Goal: Information Seeking & Learning: Learn about a topic

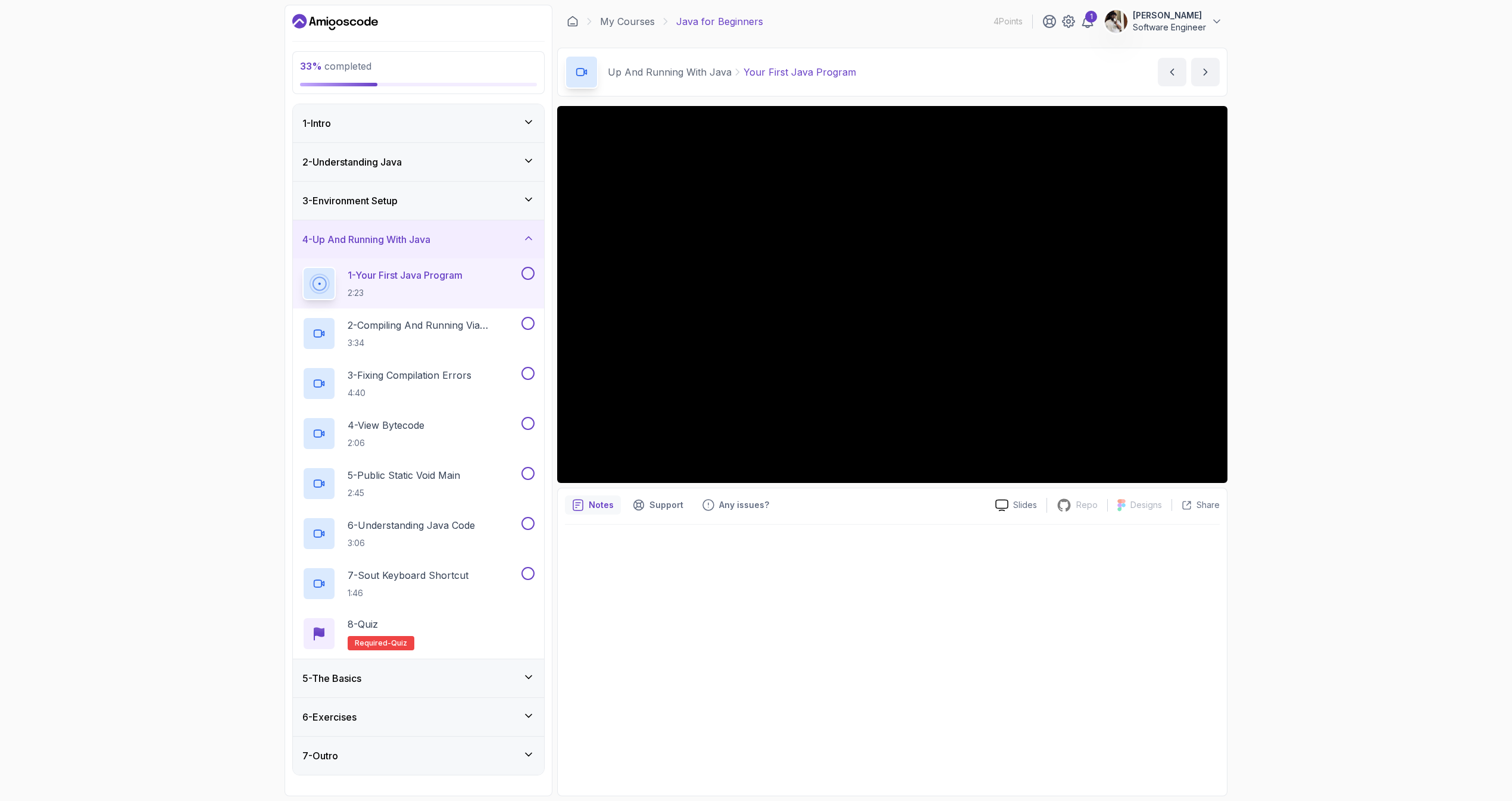
click at [531, 272] on button at bounding box center [528, 273] width 13 height 13
click at [454, 324] on p "2 - Compiling And Running Via Terminal" at bounding box center [433, 325] width 171 height 14
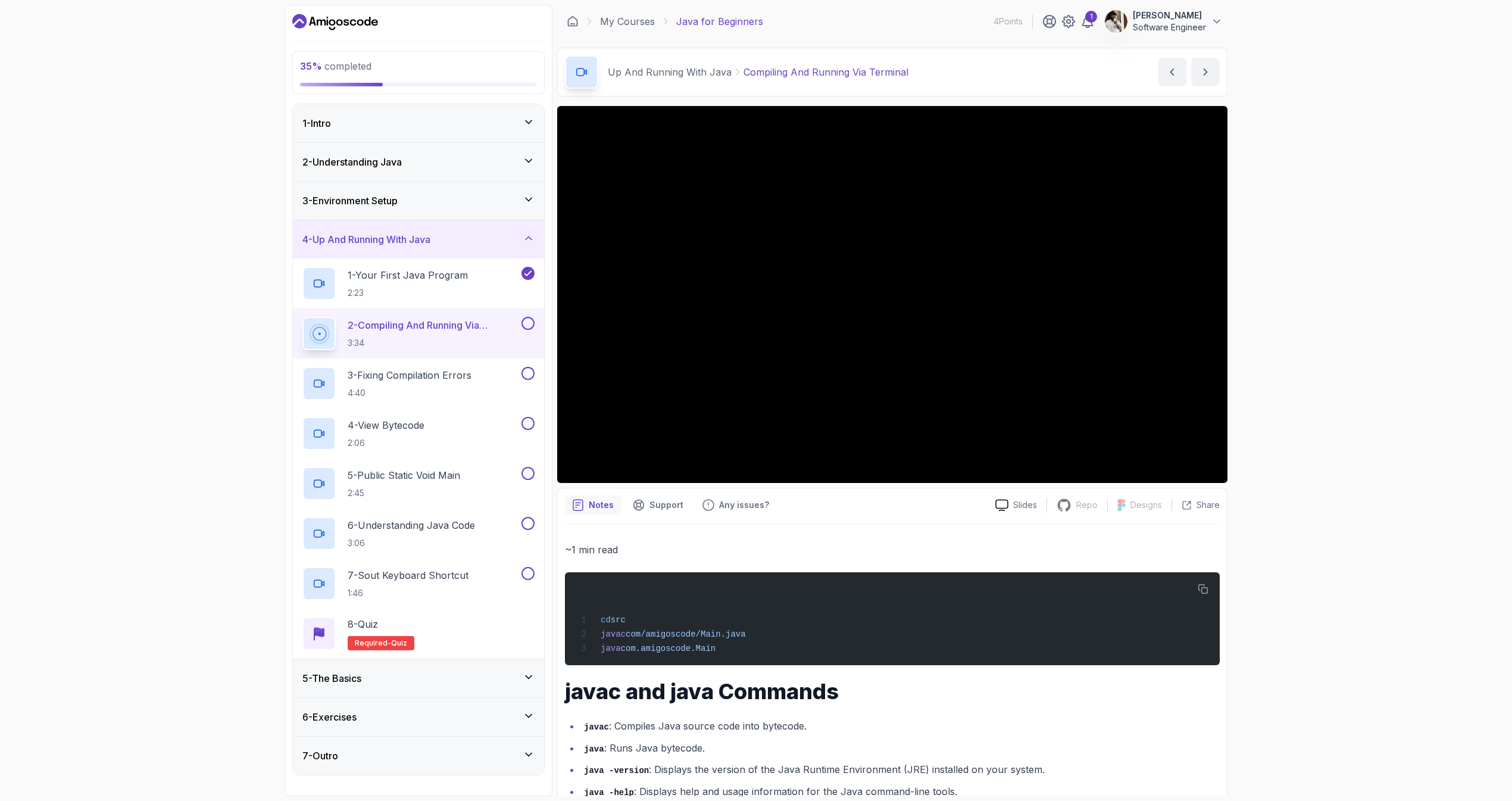
click at [779, 524] on div "~1 min read cd src javac com/amigoscode/Main.java java com.amigoscode.Main java…" at bounding box center [893, 787] width 655 height 524
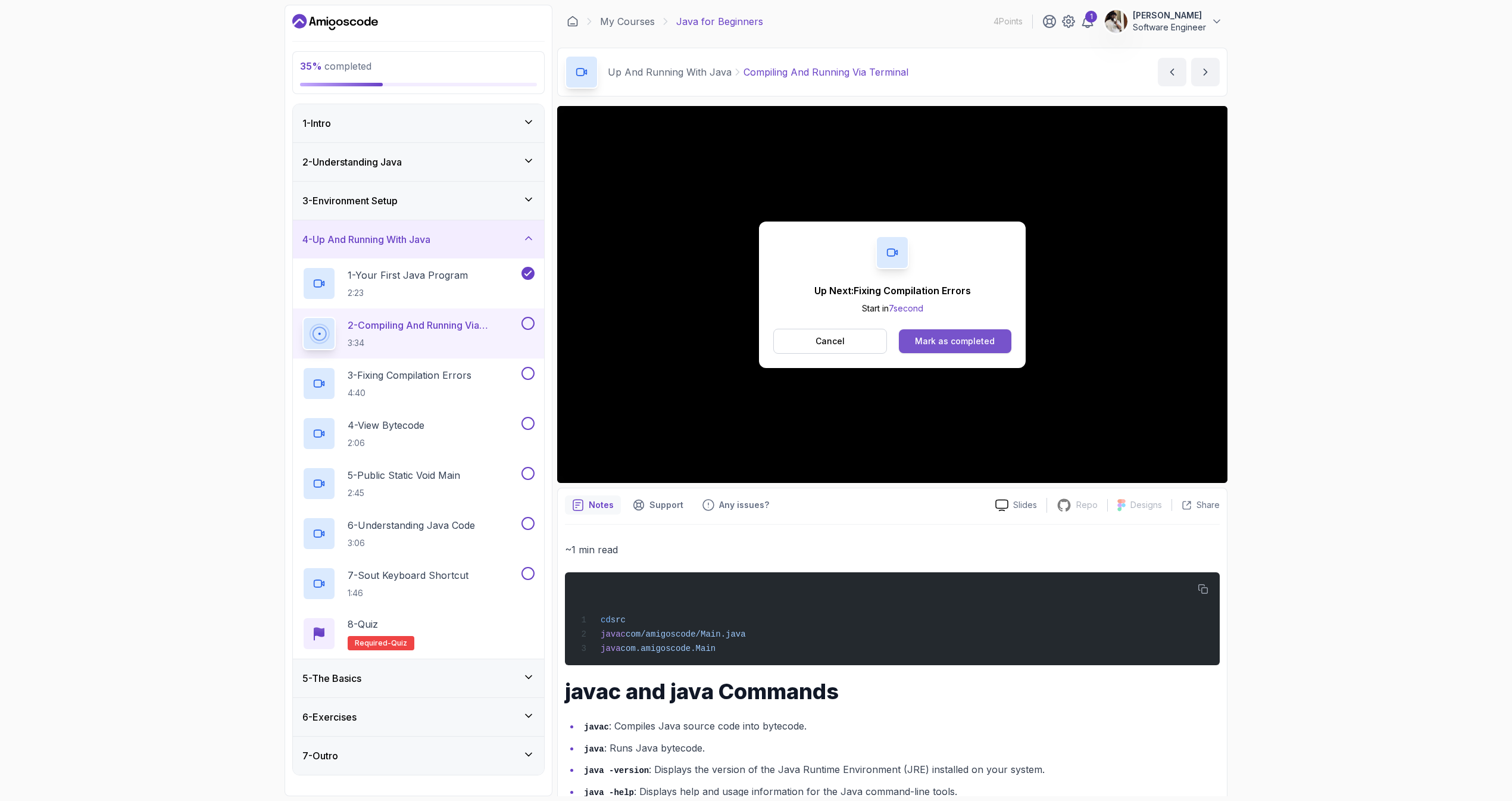
click at [941, 341] on div "Mark as completed" at bounding box center [955, 341] width 80 height 12
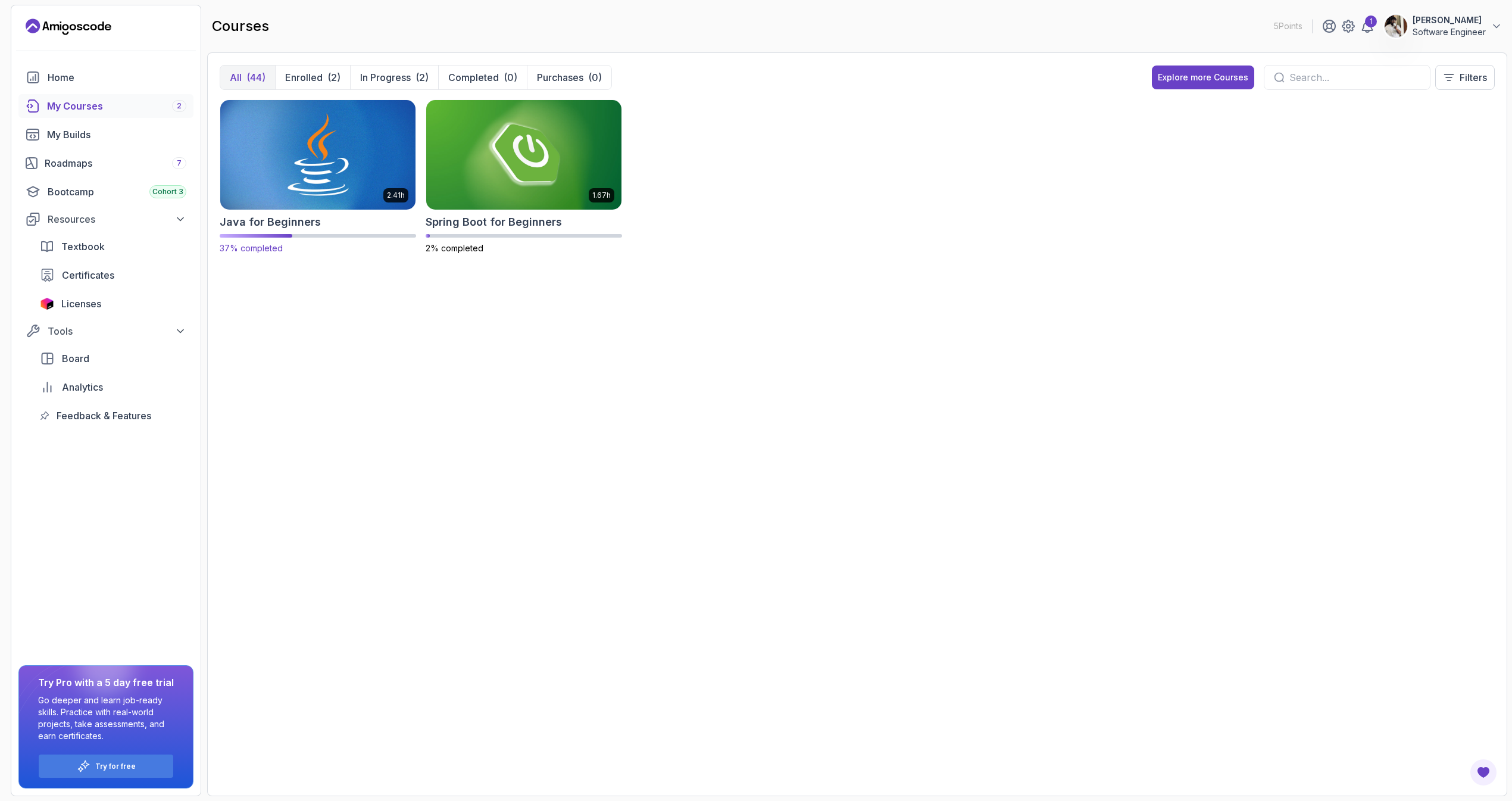
click at [363, 134] on img at bounding box center [318, 154] width 205 height 115
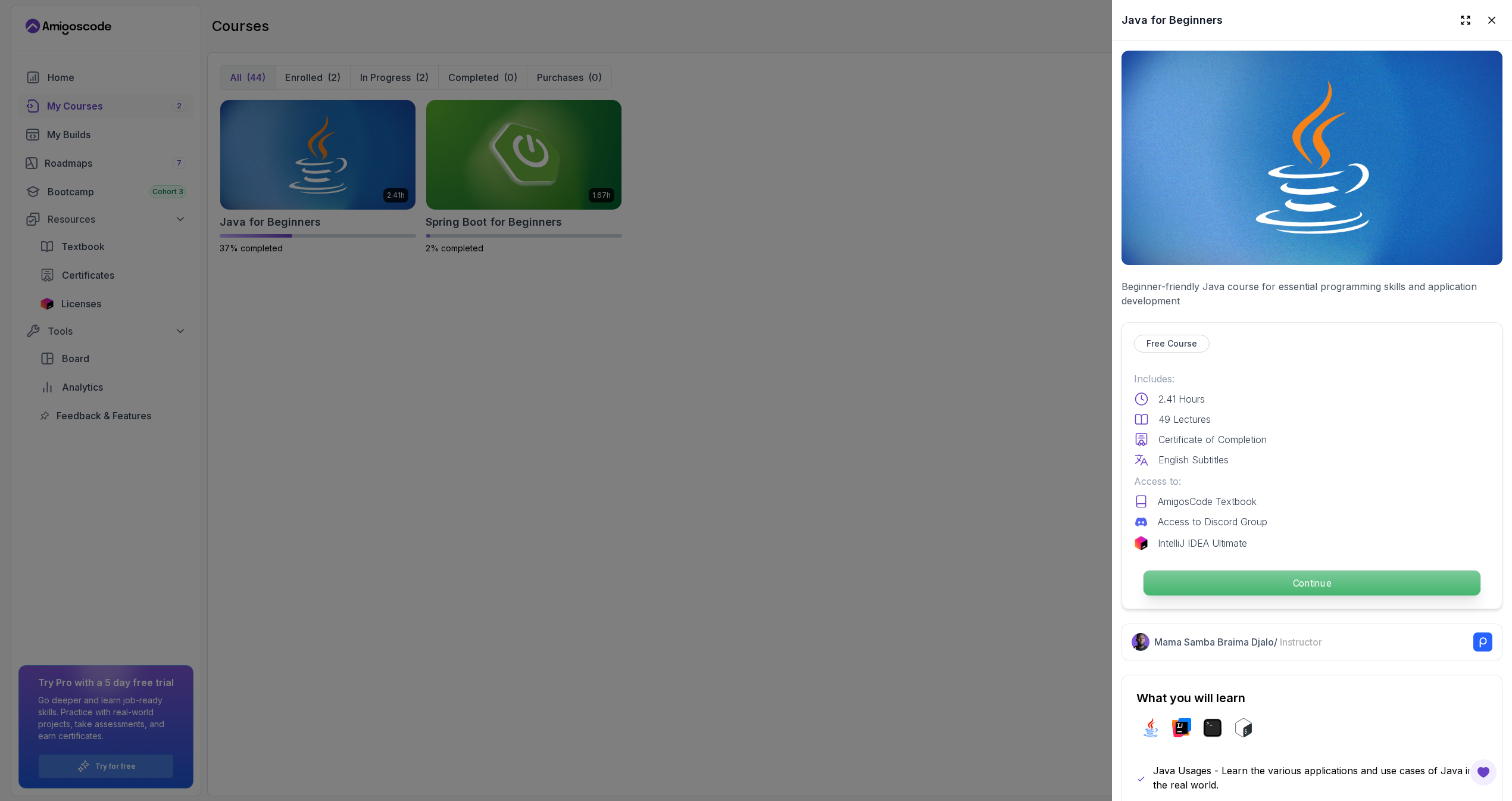
click at [1190, 590] on button "Continue" at bounding box center [1312, 583] width 338 height 26
drag, startPoint x: 1035, startPoint y: 520, endPoint x: 1030, endPoint y: 513, distance: 8.6
click at [1035, 520] on div at bounding box center [756, 400] width 1512 height 801
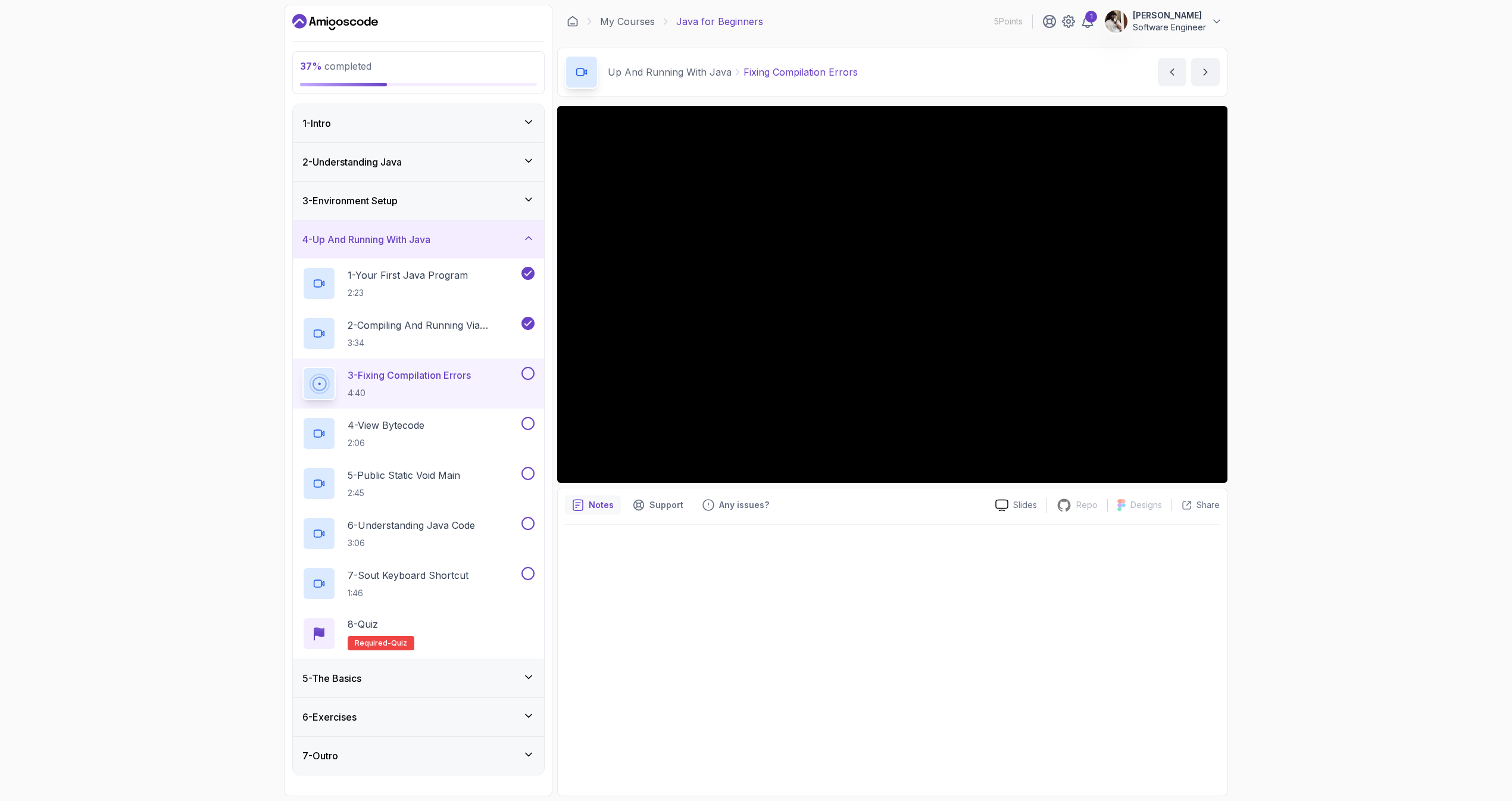
click at [528, 370] on button at bounding box center [528, 373] width 13 height 13
click at [523, 422] on button at bounding box center [528, 423] width 13 height 13
click at [533, 422] on icon at bounding box center [529, 423] width 11 height 12
click at [481, 423] on div "4 - View Bytecode 2:06" at bounding box center [410, 434] width 217 height 33
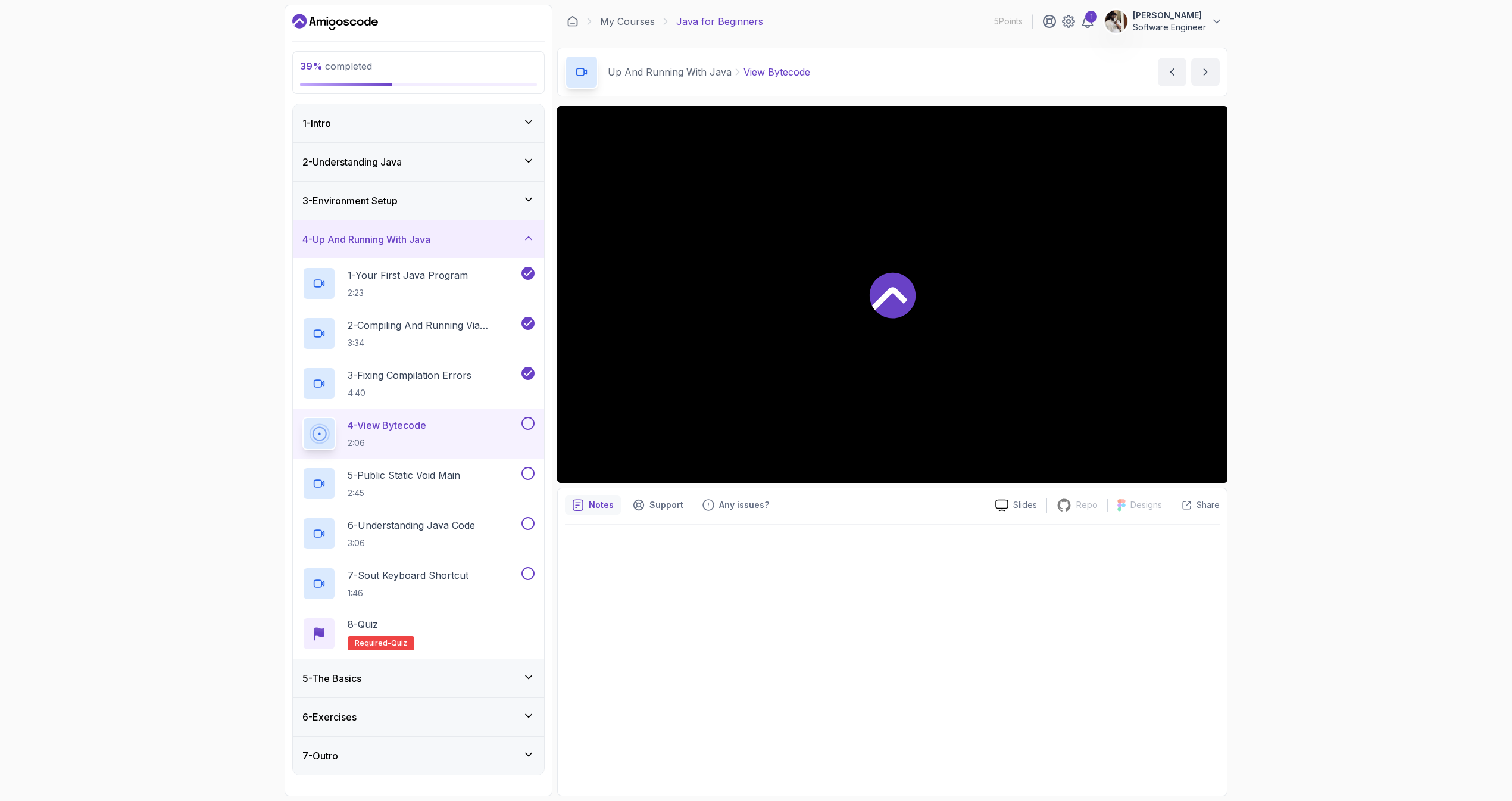
click at [694, 354] on div at bounding box center [893, 295] width 670 height 377
click at [487, 678] on div "5 - The Basics" at bounding box center [418, 678] width 232 height 14
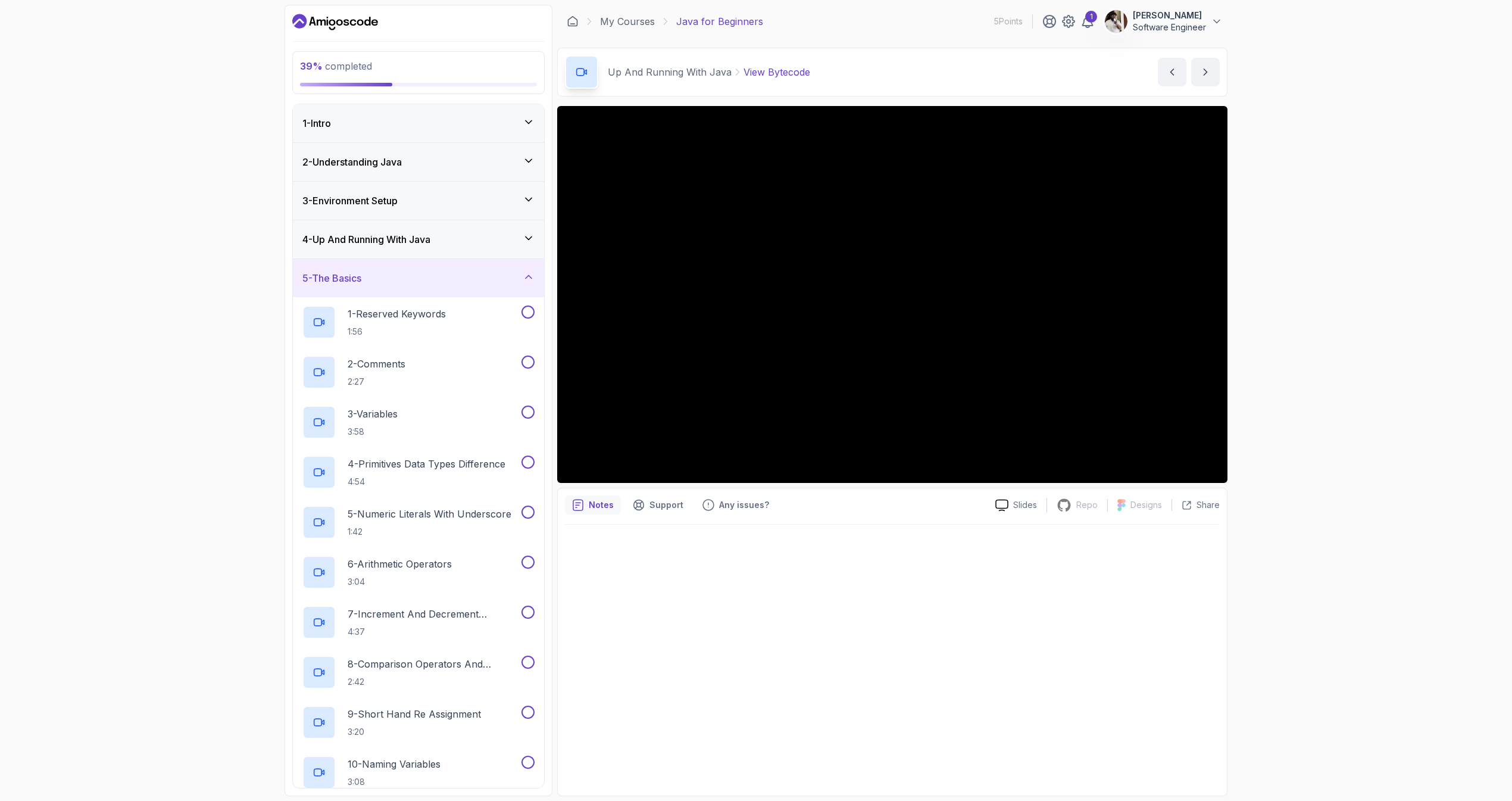
click at [462, 237] on div "4 - Up And Running With Java" at bounding box center [418, 239] width 232 height 14
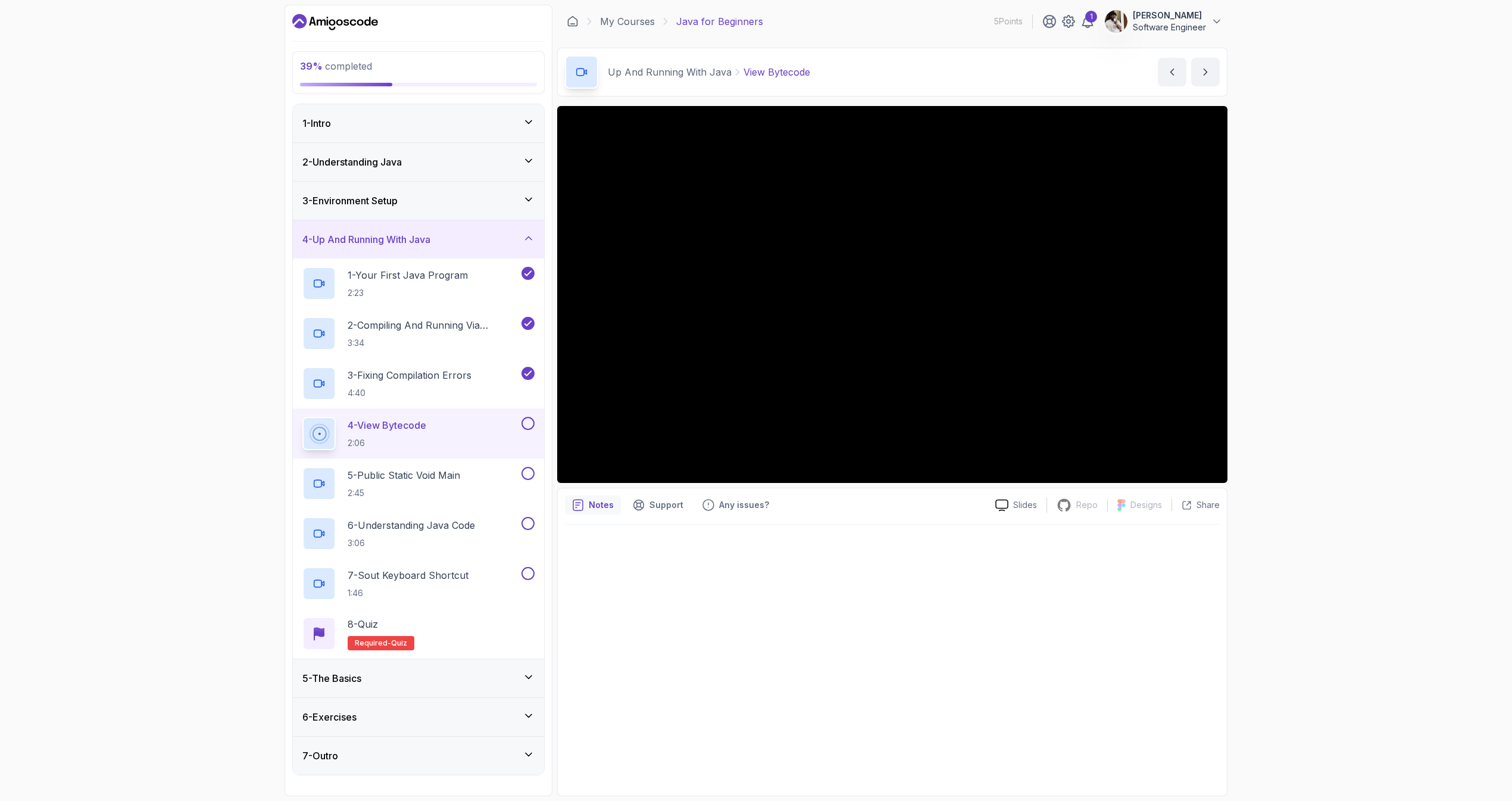
click at [435, 724] on div "6 - Exercises" at bounding box center [418, 716] width 251 height 38
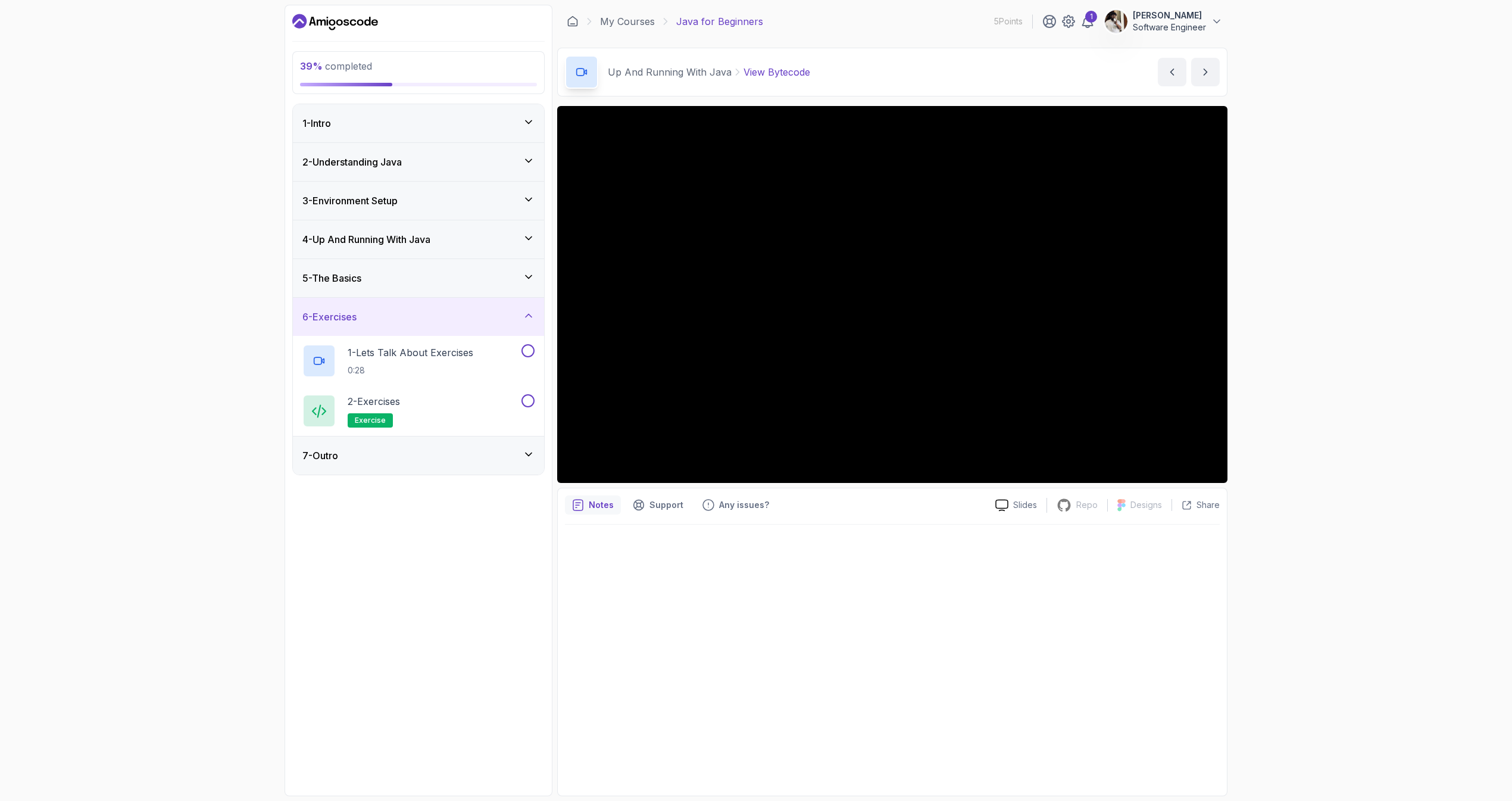
click at [457, 210] on div "3 - Environment Setup" at bounding box center [418, 200] width 251 height 38
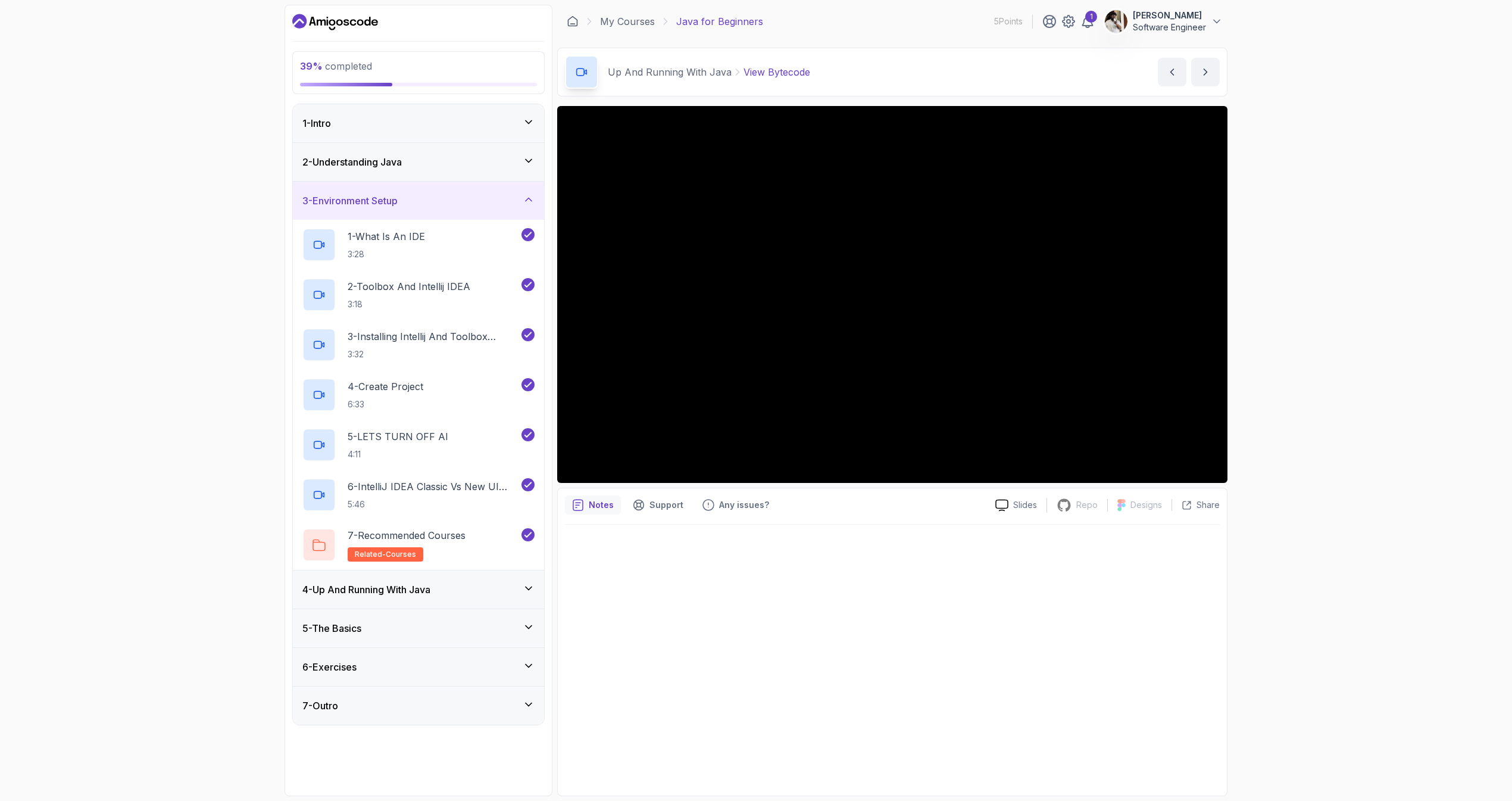
click at [454, 584] on div "4 - Up And Running With Java" at bounding box center [418, 589] width 232 height 14
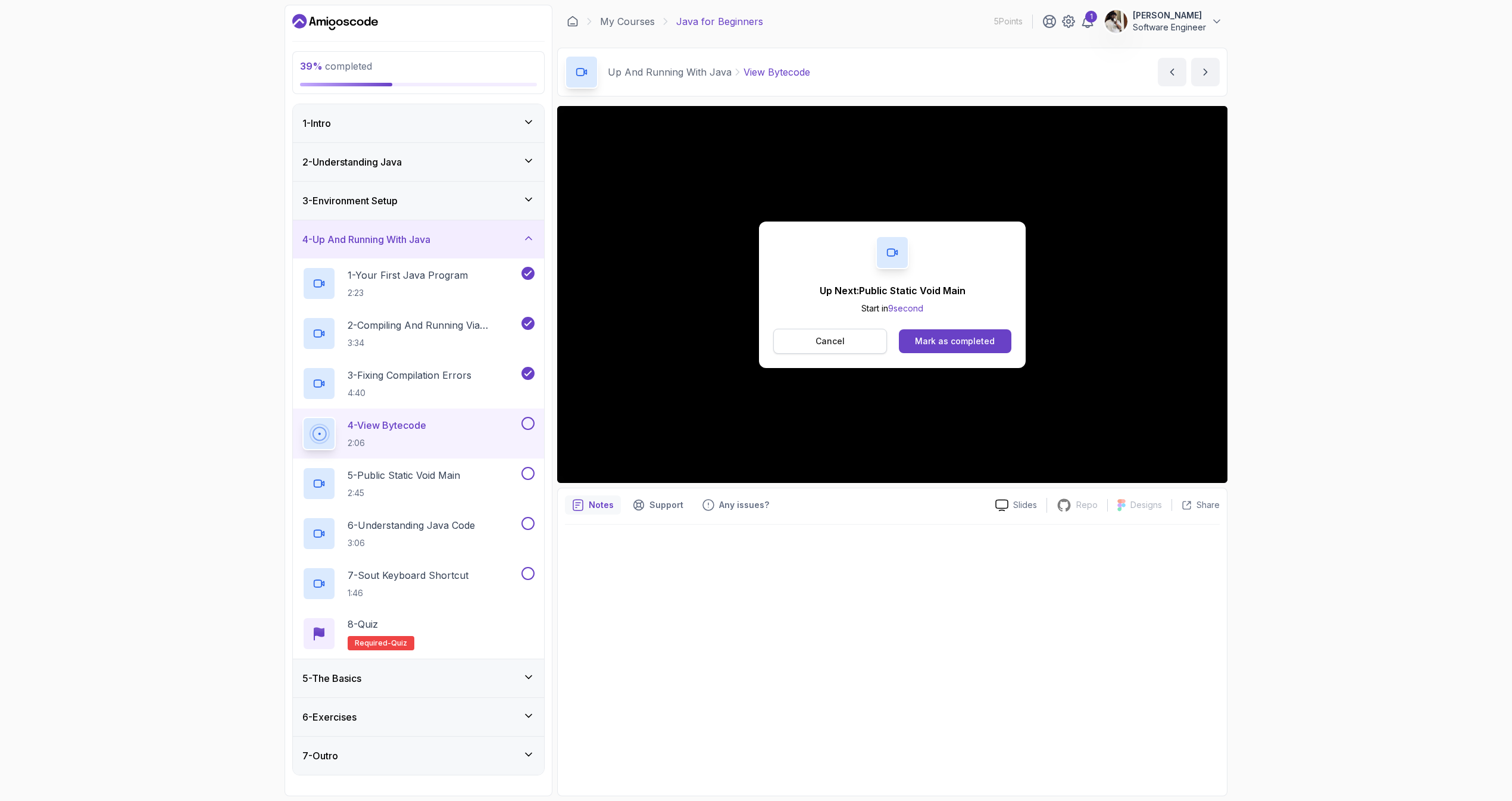
click at [853, 341] on button "Cancel" at bounding box center [830, 341] width 114 height 25
click at [975, 346] on button "Mark as completed" at bounding box center [955, 341] width 113 height 24
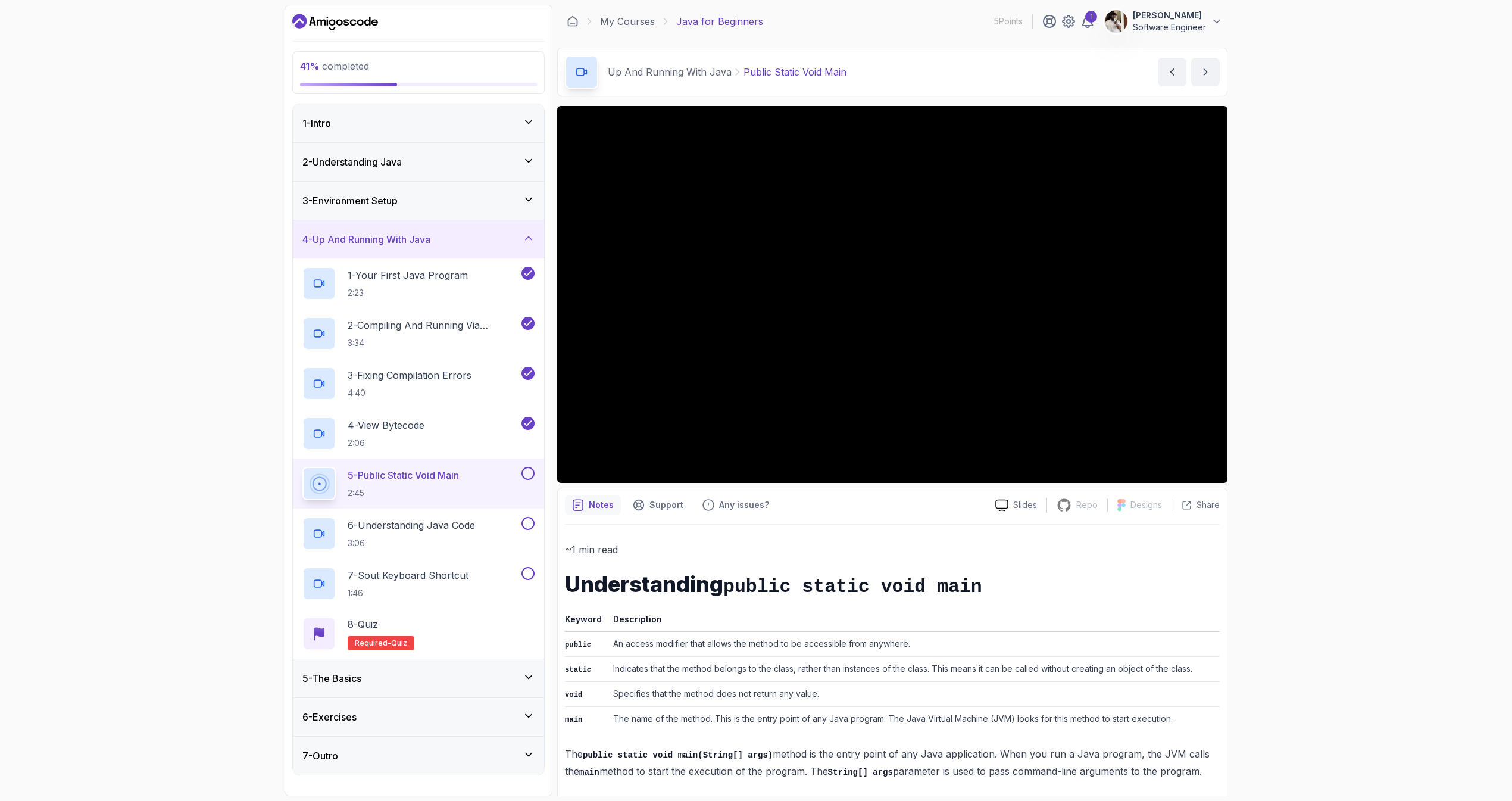
click at [845, 514] on div "Notes Support Any issues?" at bounding box center [776, 505] width 421 height 19
click at [919, 528] on div "~1 min read Understanding public static void main Keyword Description public An…" at bounding box center [893, 660] width 655 height 271
click at [1269, 541] on div "41 % completed 1 - Intro 2 - Understanding Java 3 - Environment Setup 4 - Up An…" at bounding box center [756, 400] width 1512 height 801
click at [1265, 290] on div "41 % completed 1 - Intro 2 - Understanding Java 3 - Environment Setup 4 - Up An…" at bounding box center [756, 400] width 1512 height 801
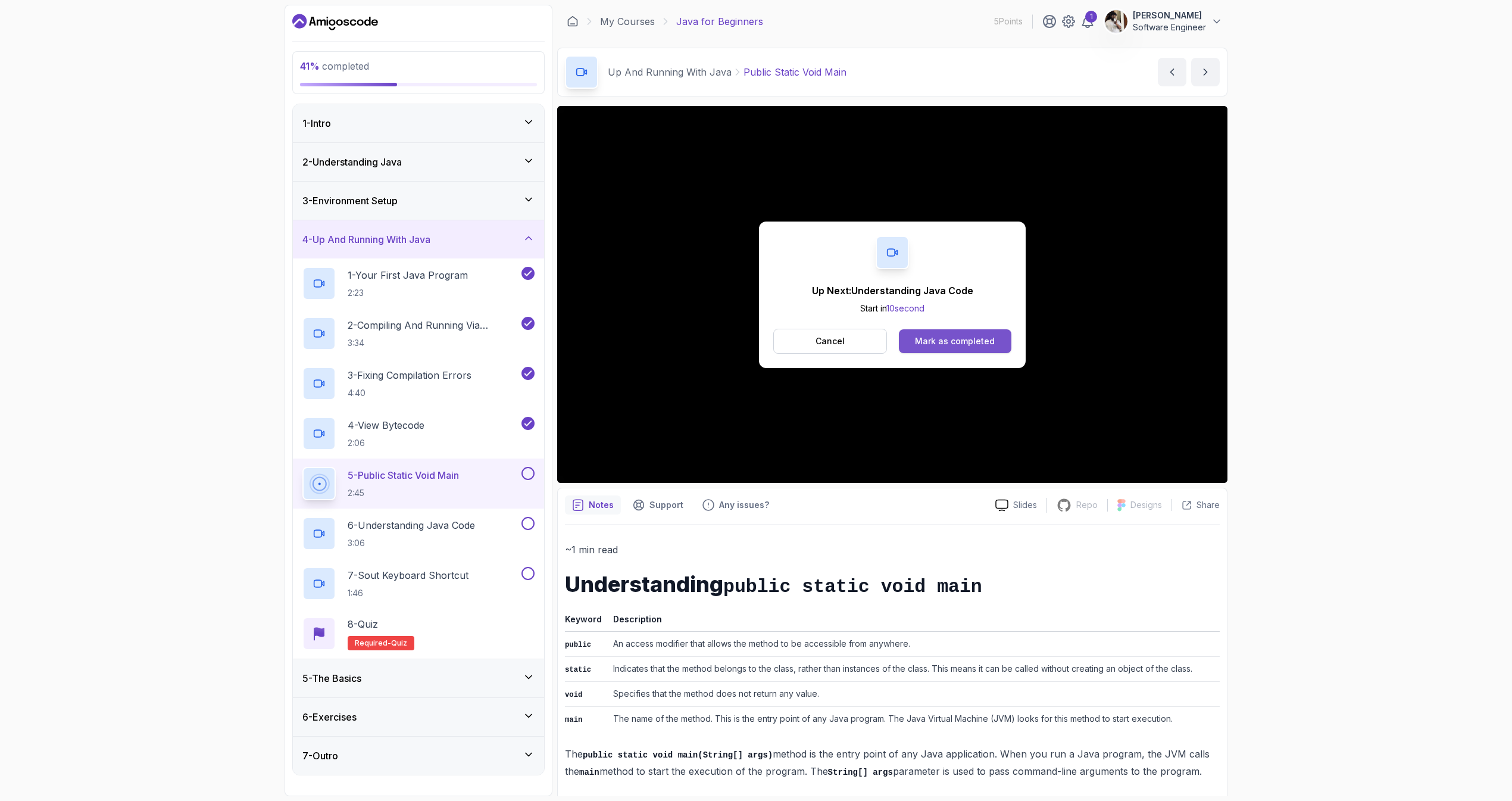
click at [954, 350] on button "Mark as completed" at bounding box center [955, 341] width 113 height 24
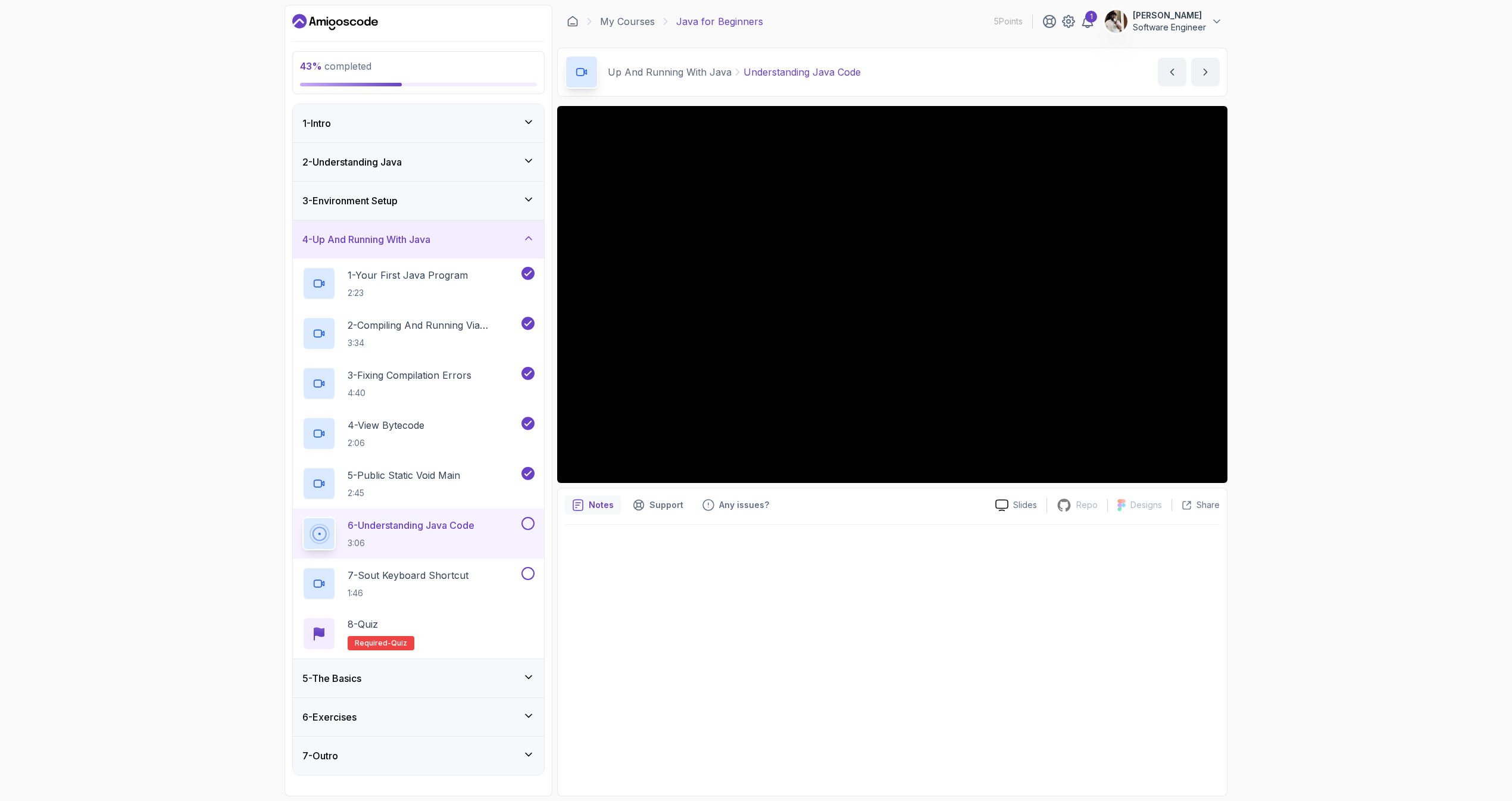
click at [732, 562] on div at bounding box center [893, 656] width 655 height 264
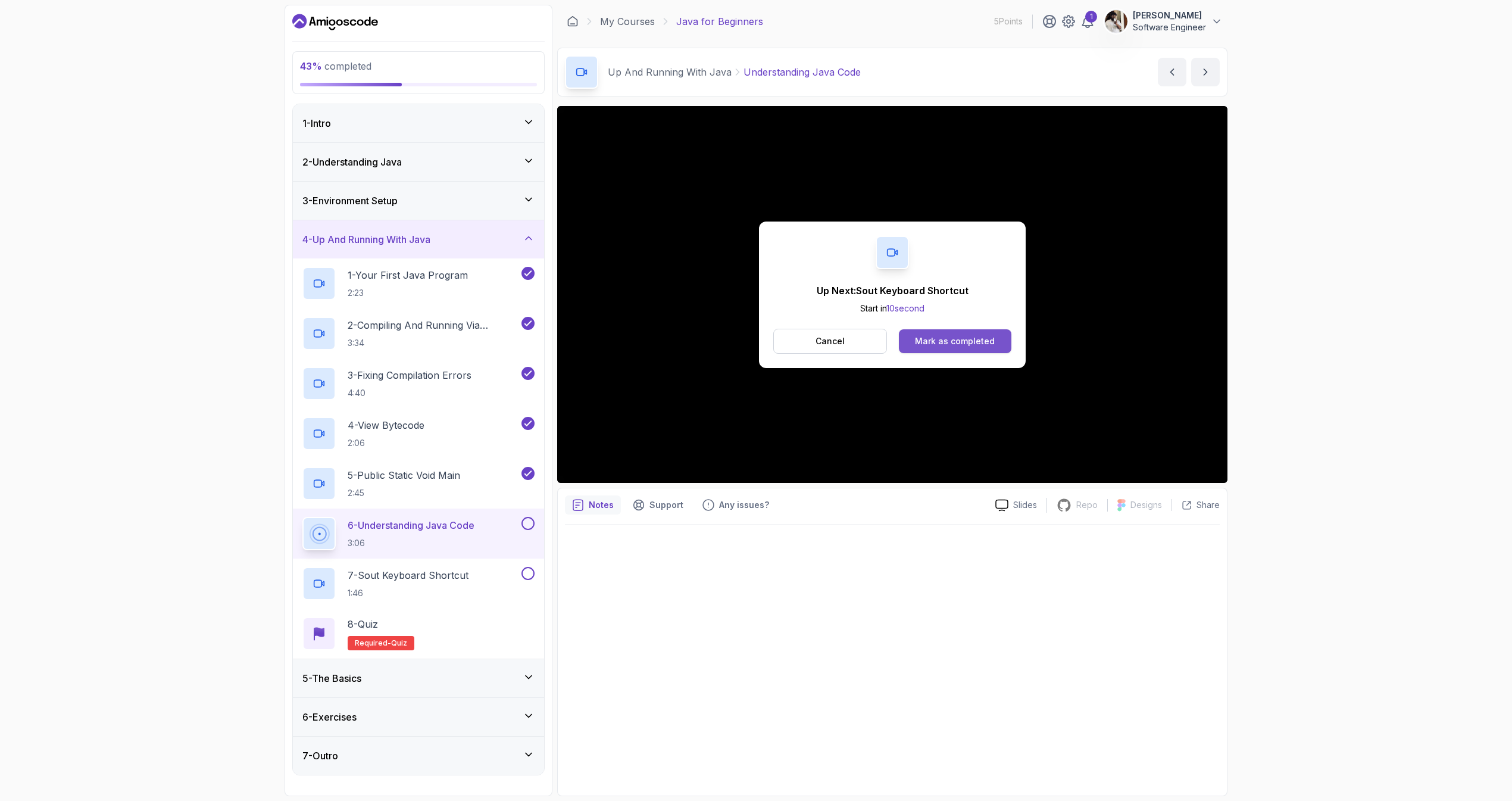
click at [909, 352] on button "Mark as completed" at bounding box center [955, 341] width 113 height 24
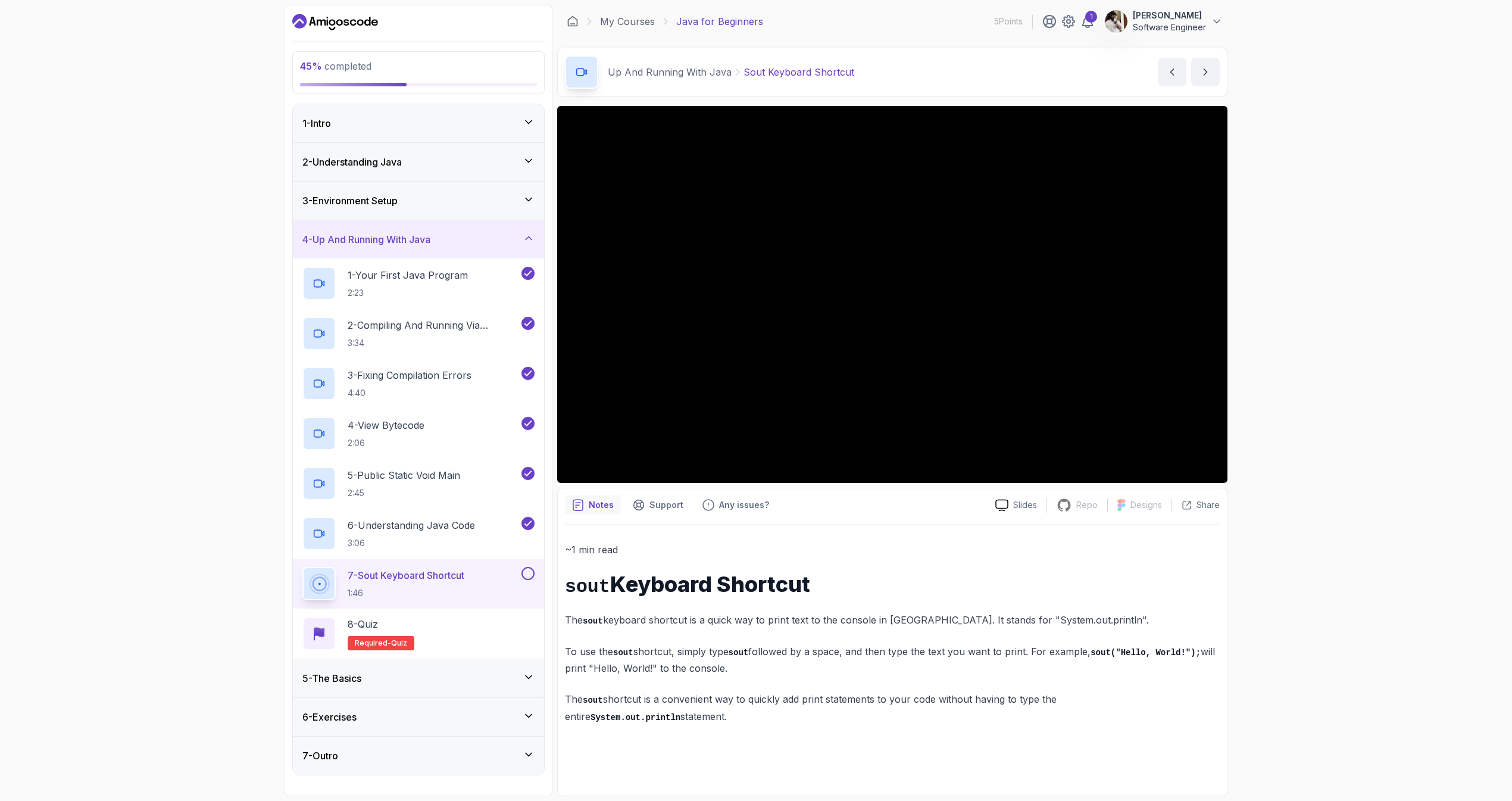
drag, startPoint x: 858, startPoint y: 524, endPoint x: 811, endPoint y: 540, distance: 49.6
click at [858, 524] on div "~1 min read sout Keyboard Shortcut The sout keyboard shortcut is a quick way to…" at bounding box center [893, 656] width 655 height 264
click at [809, 540] on div "~1 min read sout Keyboard Shortcut The sout keyboard shortcut is a quick way to…" at bounding box center [893, 656] width 655 height 264
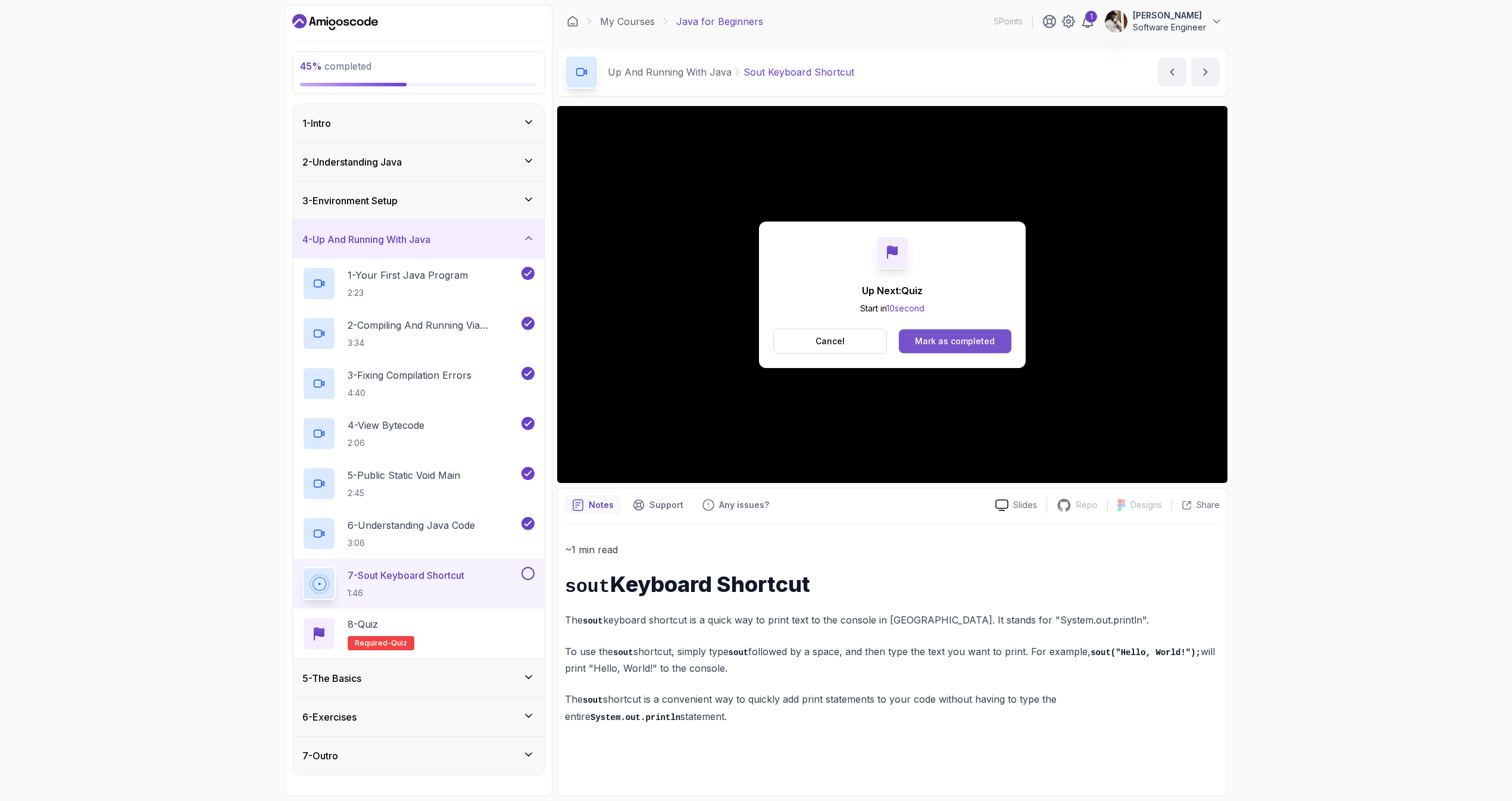
click at [965, 343] on div "Mark as completed" at bounding box center [955, 341] width 80 height 12
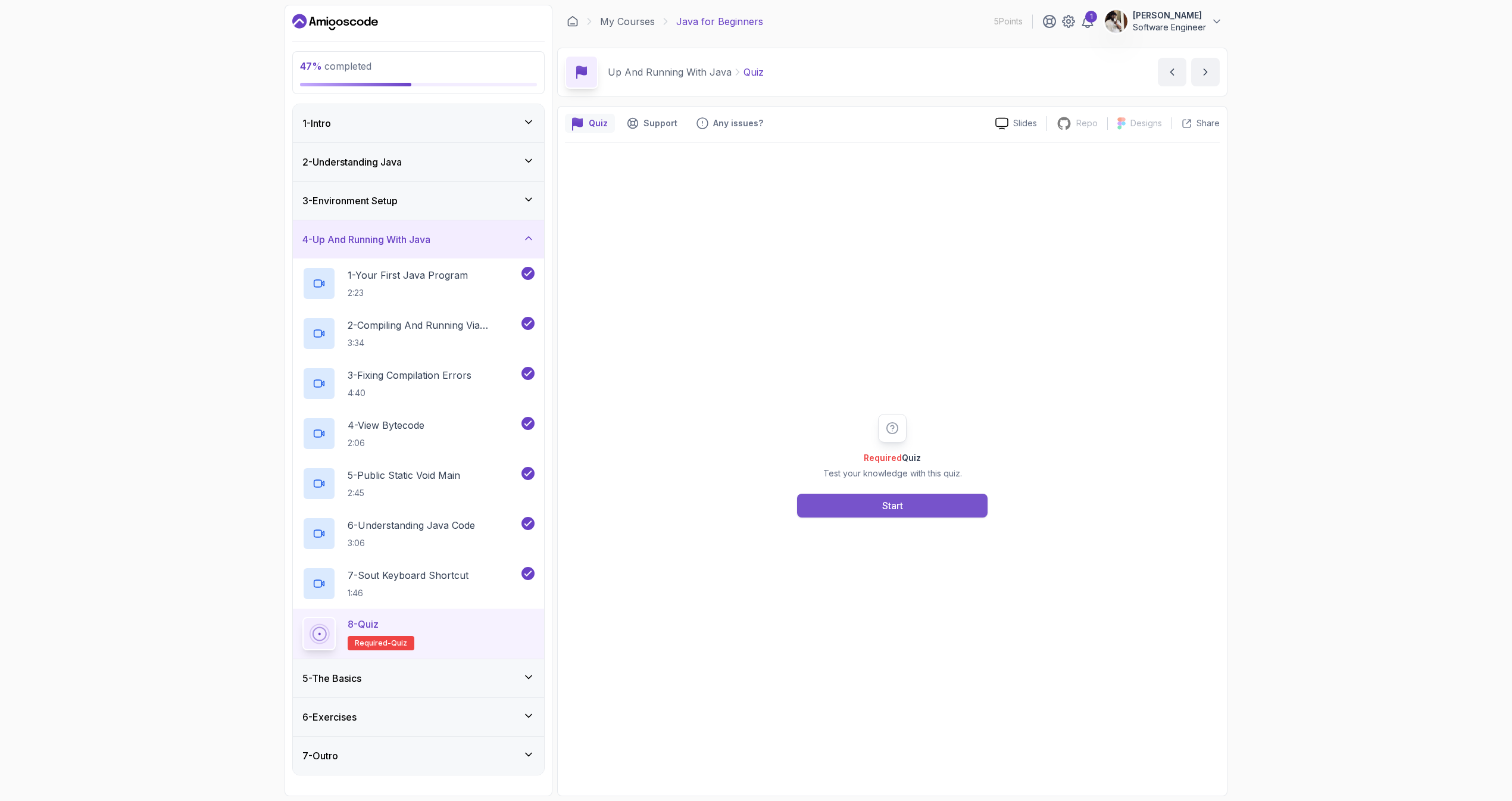
click at [908, 514] on button "Start" at bounding box center [892, 505] width 191 height 24
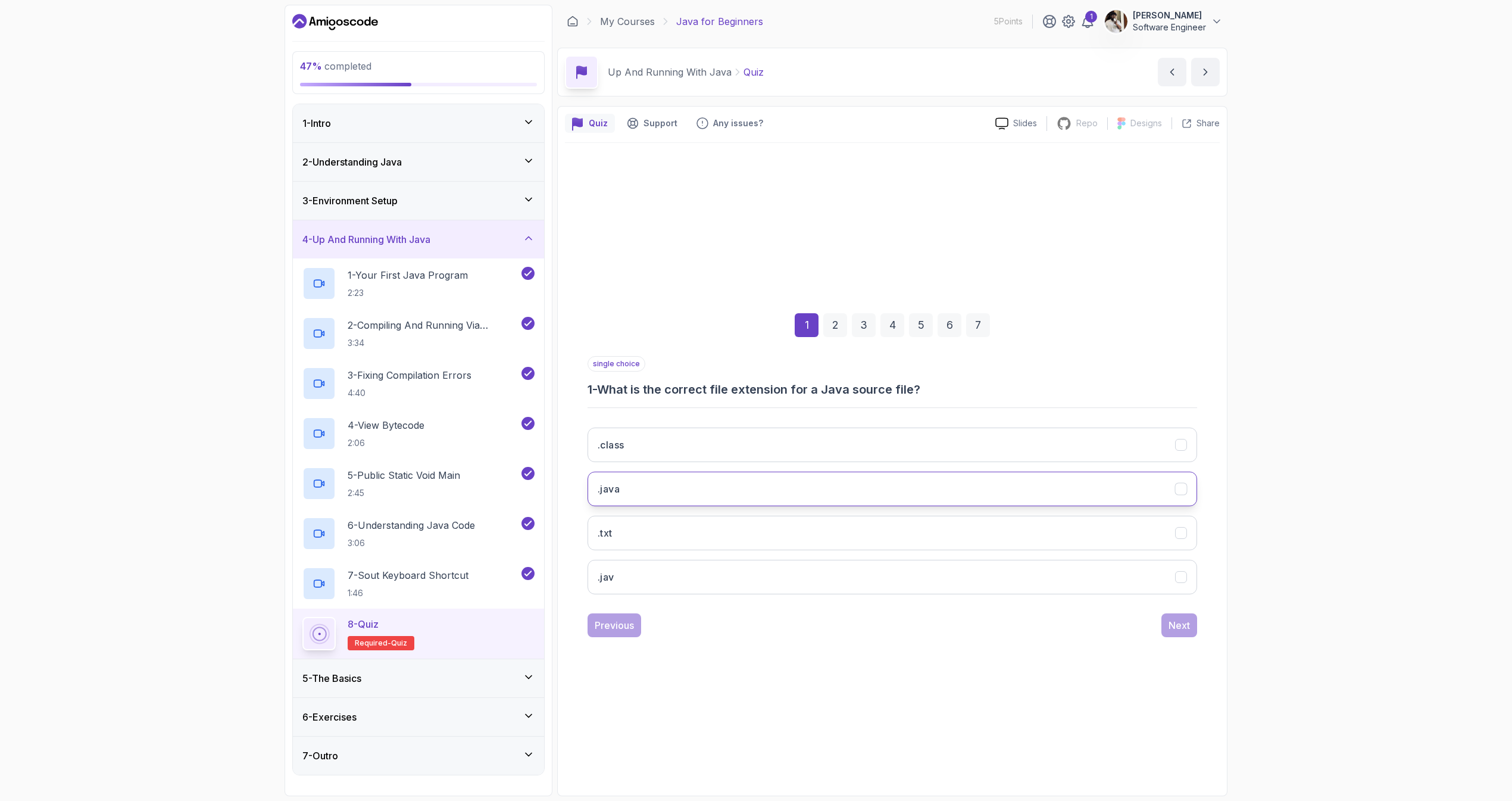
click at [695, 493] on button ".java" at bounding box center [893, 489] width 610 height 34
click at [1171, 631] on div "Next" at bounding box center [1179, 625] width 21 height 14
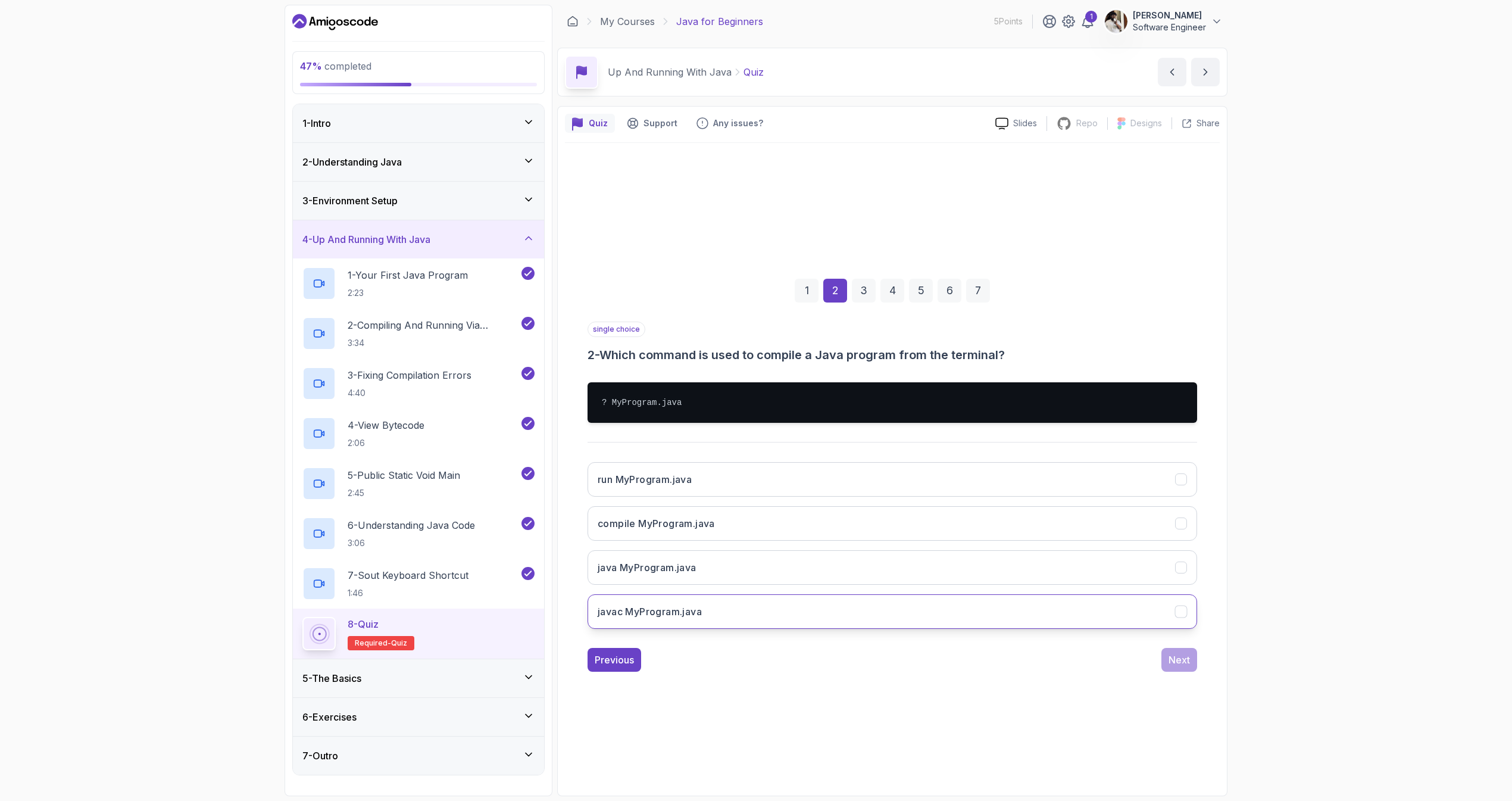
click at [683, 608] on h3 "javac MyProgram.java" at bounding box center [650, 611] width 104 height 14
click at [1182, 665] on div "Next" at bounding box center [1179, 659] width 21 height 14
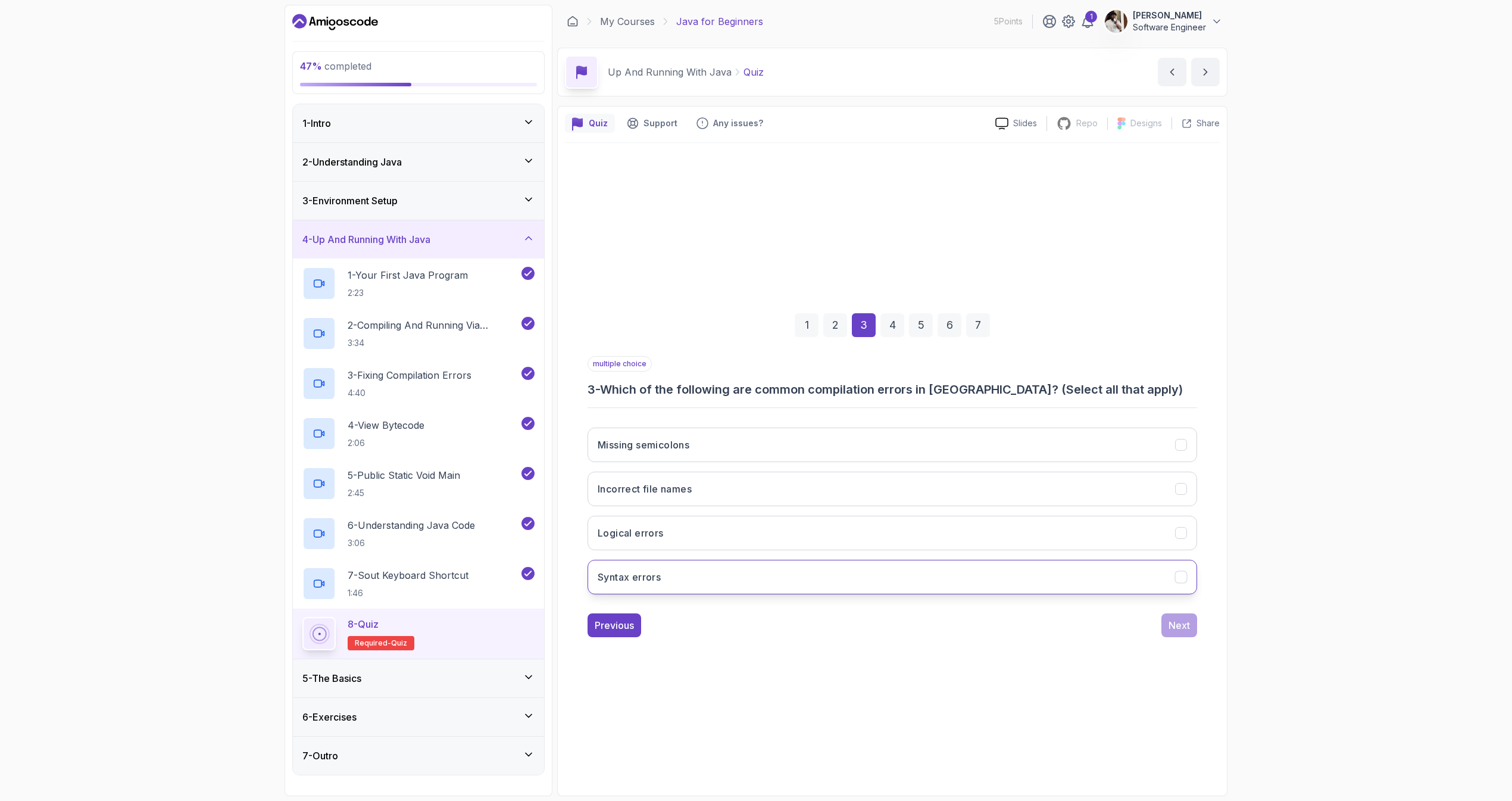
click at [661, 584] on h3 "Syntax errors" at bounding box center [630, 577] width 63 height 14
click at [1194, 626] on button "Next" at bounding box center [1180, 625] width 36 height 24
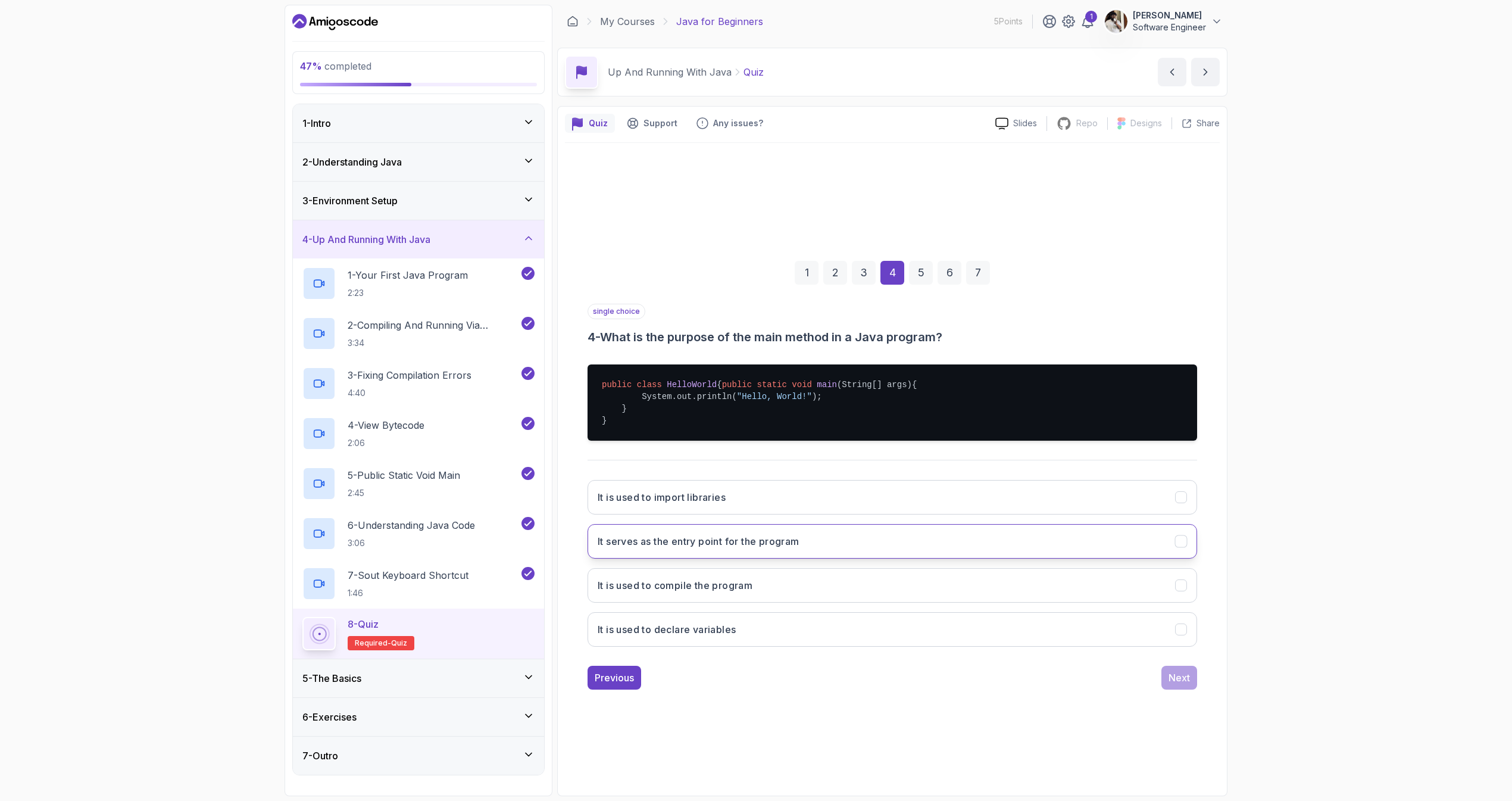
click at [714, 554] on button "It serves as the entry point for the program" at bounding box center [893, 541] width 610 height 34
click at [1168, 683] on button "Next" at bounding box center [1180, 677] width 36 height 24
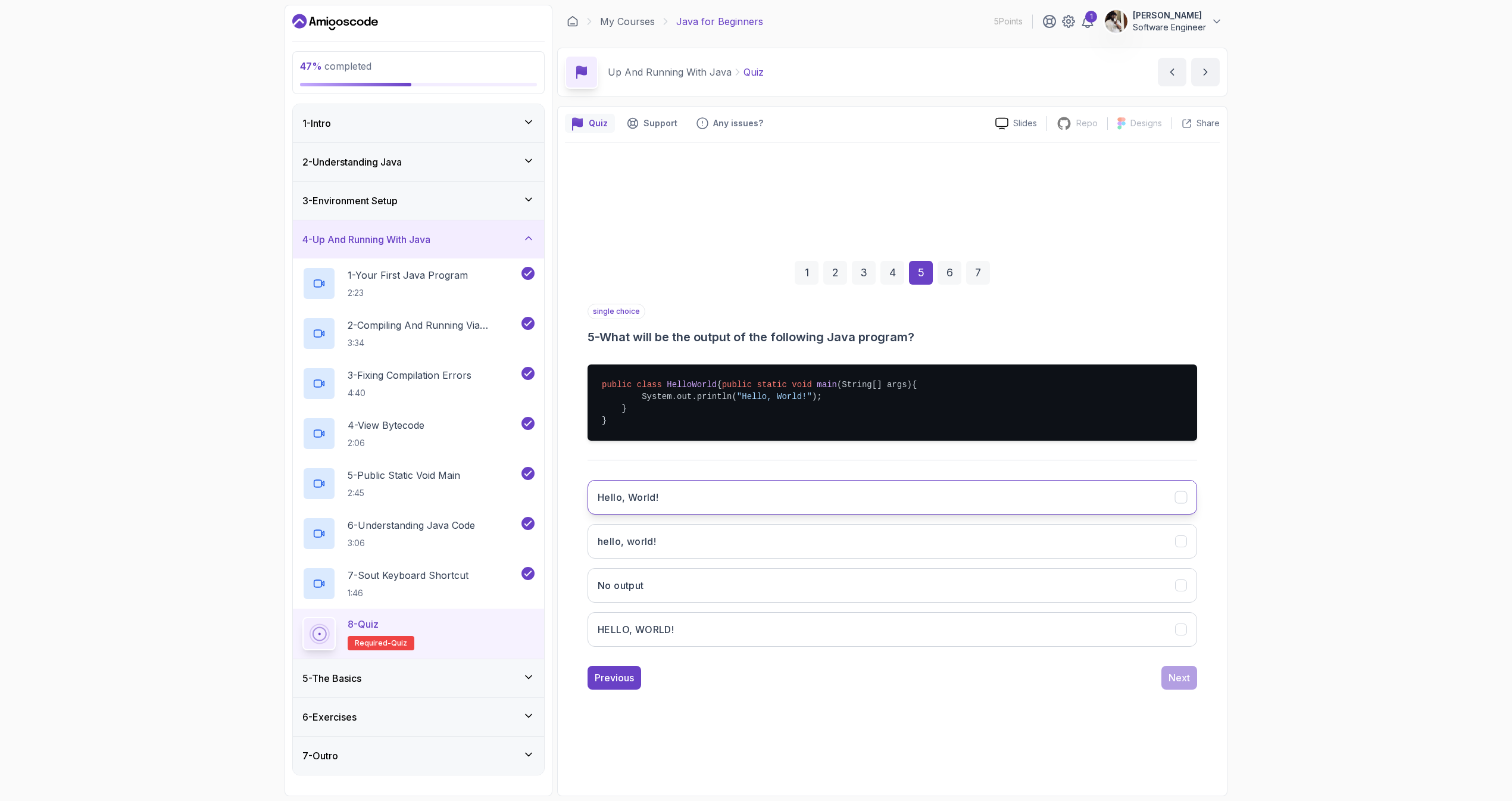
click at [680, 506] on button "Hello, World!" at bounding box center [893, 497] width 610 height 34
click at [1173, 685] on div "Next" at bounding box center [1179, 677] width 21 height 14
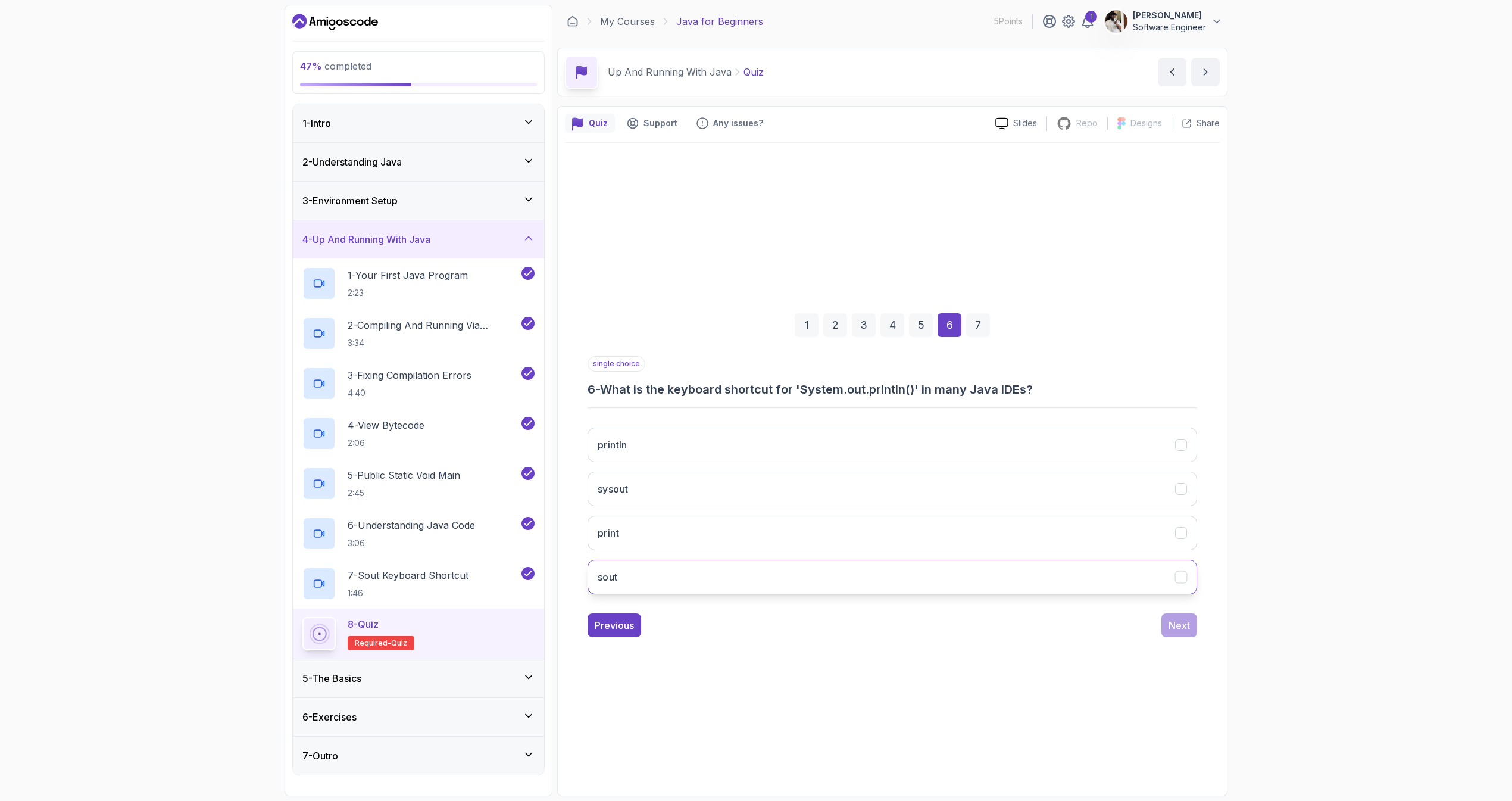
click at [696, 571] on button "sout" at bounding box center [893, 577] width 610 height 34
click at [1179, 634] on button "Next" at bounding box center [1180, 625] width 36 height 24
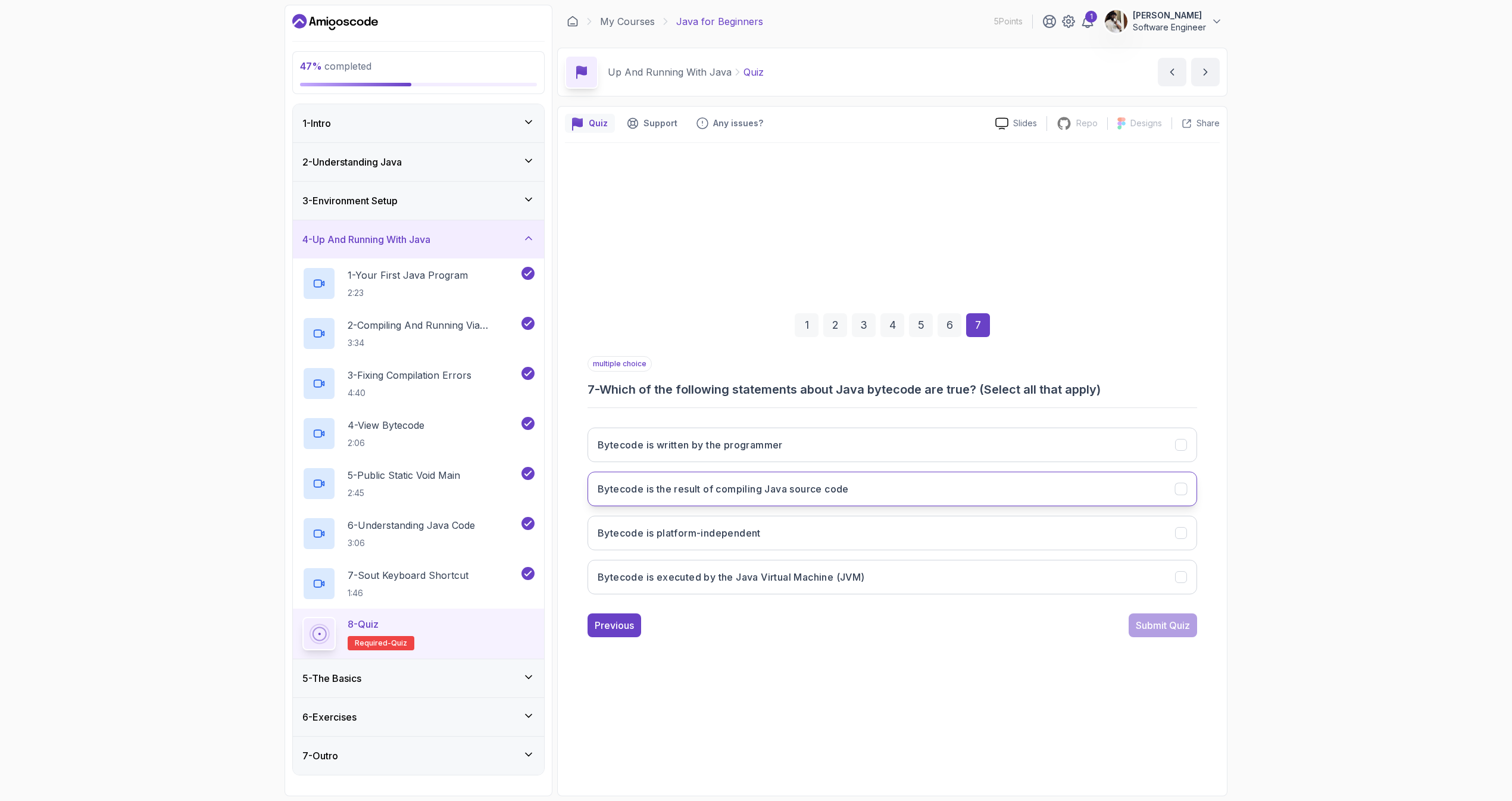
click at [748, 496] on button "Bytecode is the result of compiling Java source code" at bounding box center [893, 489] width 610 height 34
click at [794, 581] on h3 "Bytecode is executed by the Java Virtual Machine (JVM)" at bounding box center [732, 577] width 267 height 14
click at [791, 544] on button "Bytecode is platform-independent" at bounding box center [893, 533] width 610 height 34
click at [794, 544] on button "Bytecode is platform-independent" at bounding box center [893, 533] width 610 height 34
click at [791, 548] on button "Bytecode is platform-independent" at bounding box center [893, 533] width 610 height 34
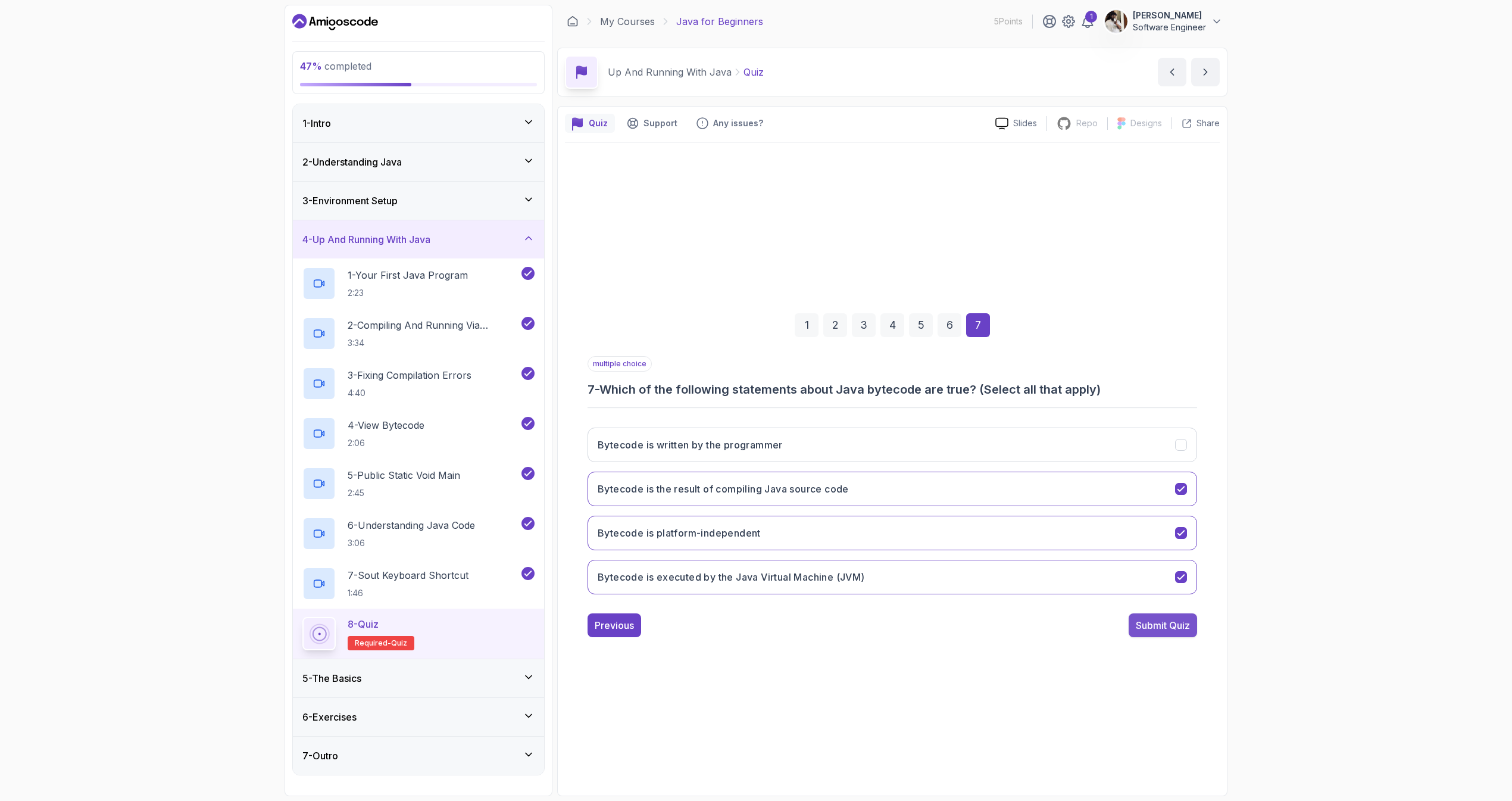
click at [1171, 617] on button "Submit Quiz" at bounding box center [1162, 625] width 68 height 24
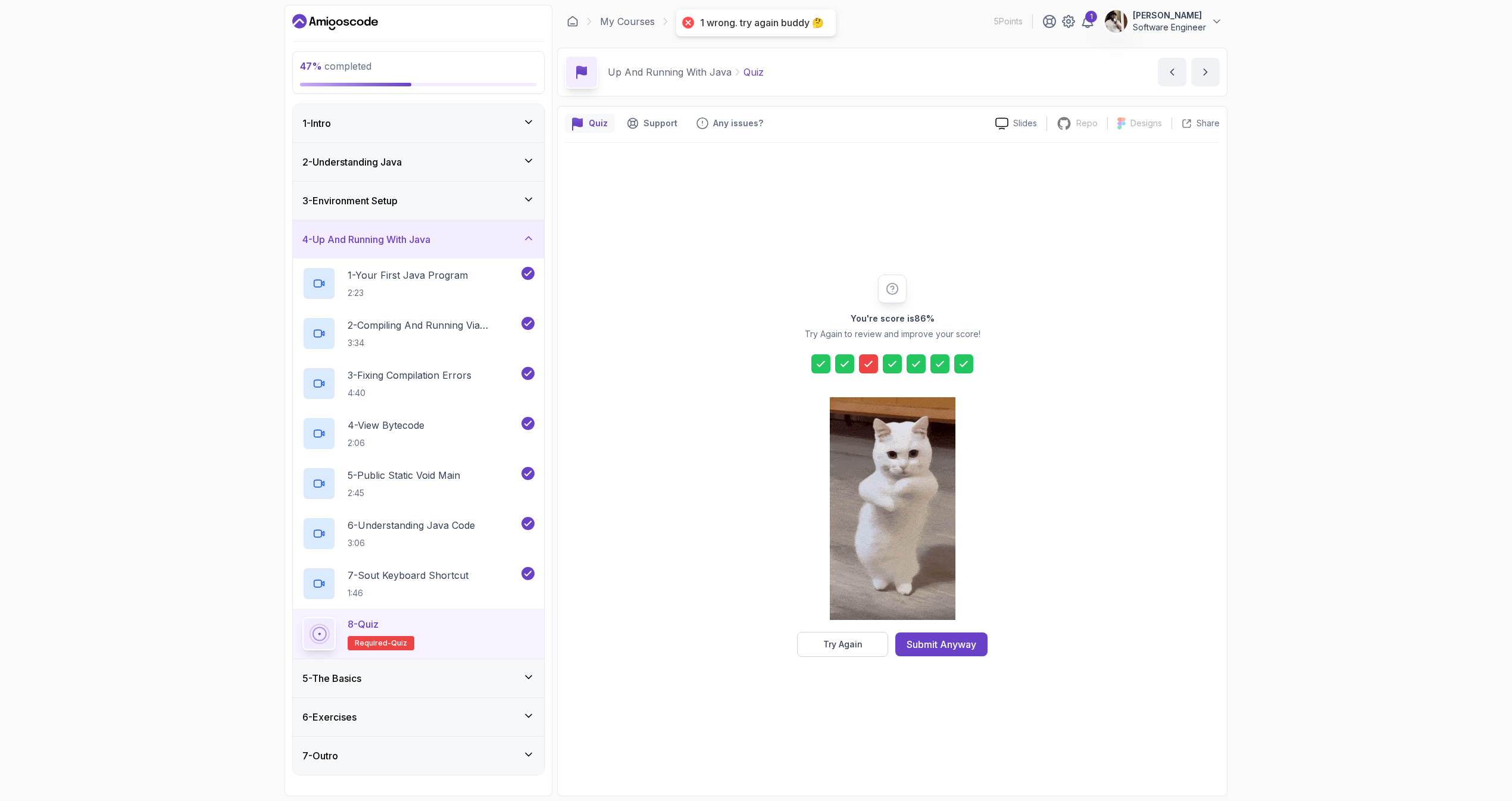
click at [871, 359] on icon at bounding box center [869, 363] width 12 height 12
click at [869, 365] on icon at bounding box center [869, 363] width 12 height 12
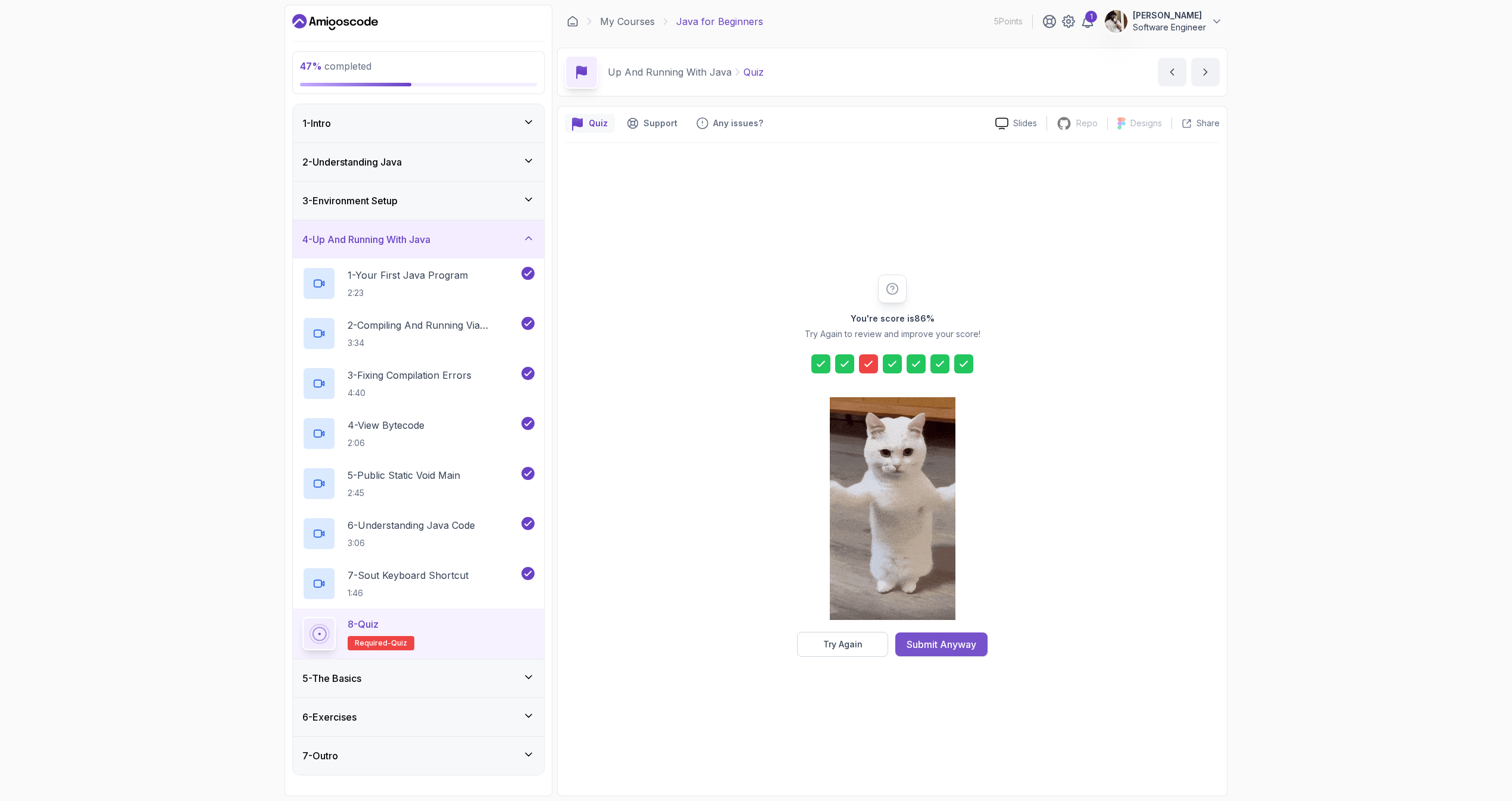
click at [926, 646] on div "Submit Anyway" at bounding box center [941, 644] width 70 height 14
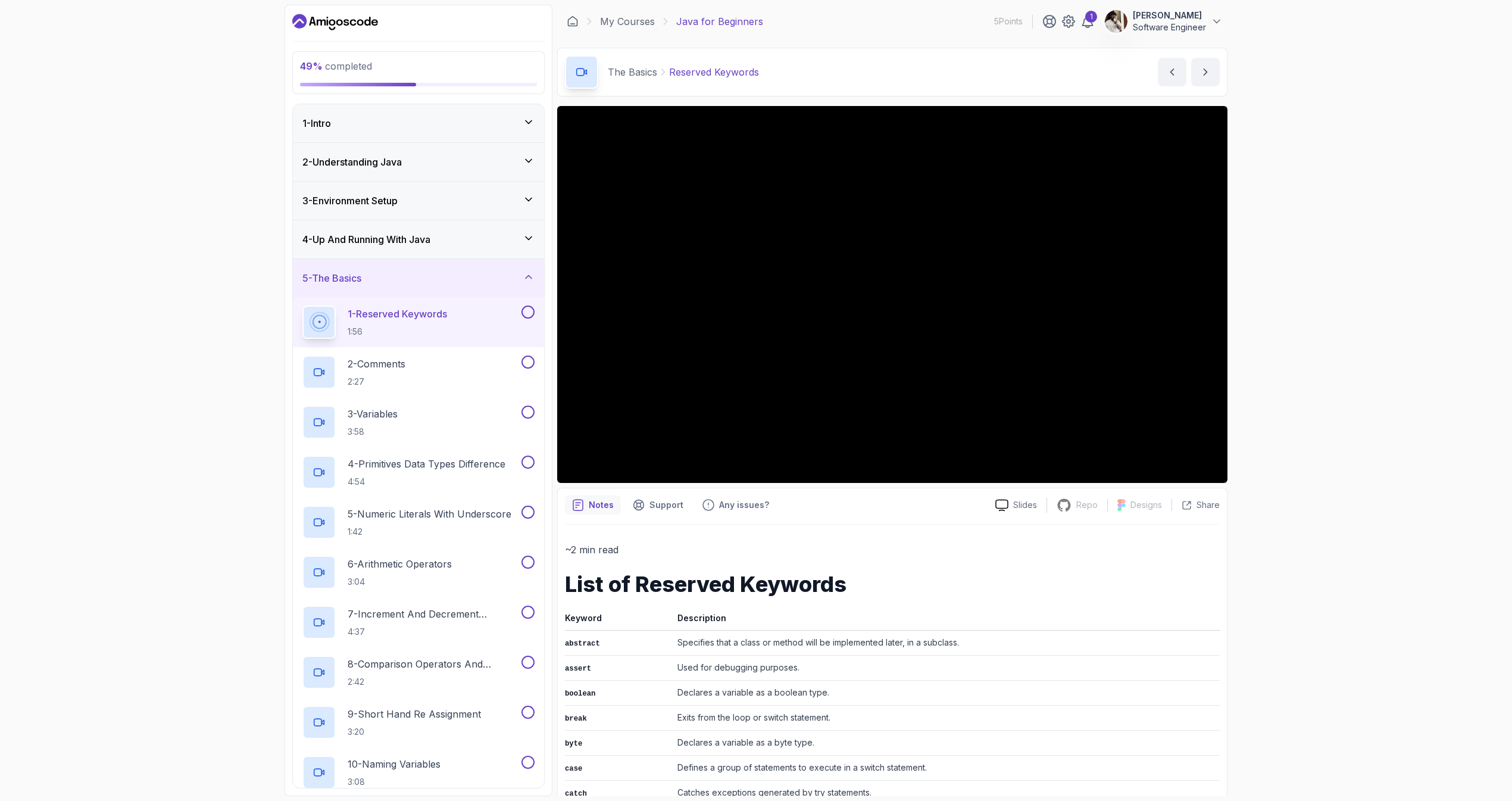
click at [414, 231] on div "4 - Up And Running With Java" at bounding box center [418, 239] width 251 height 38
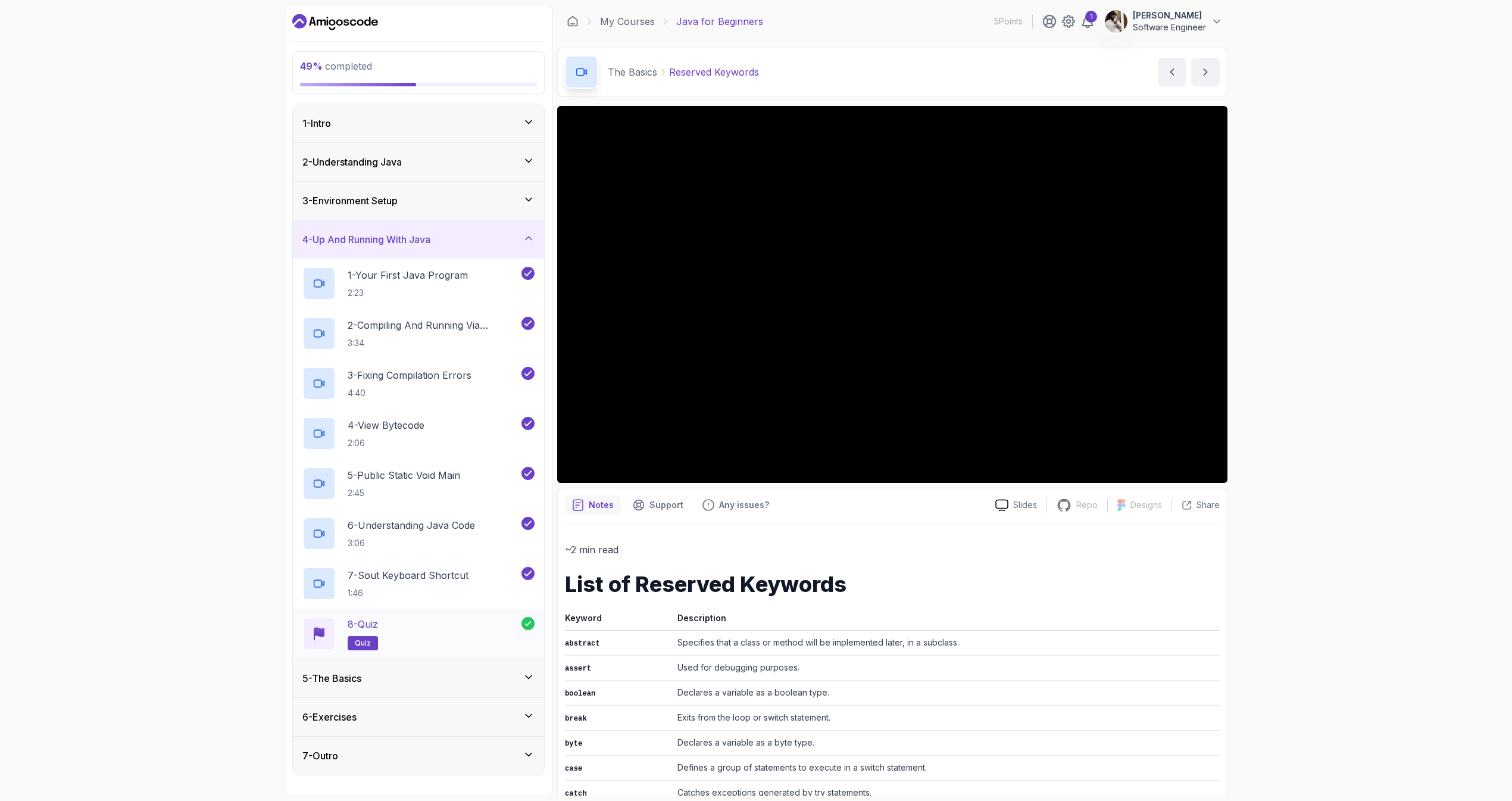
click at [393, 626] on div "8 - Quiz quiz" at bounding box center [412, 633] width 219 height 33
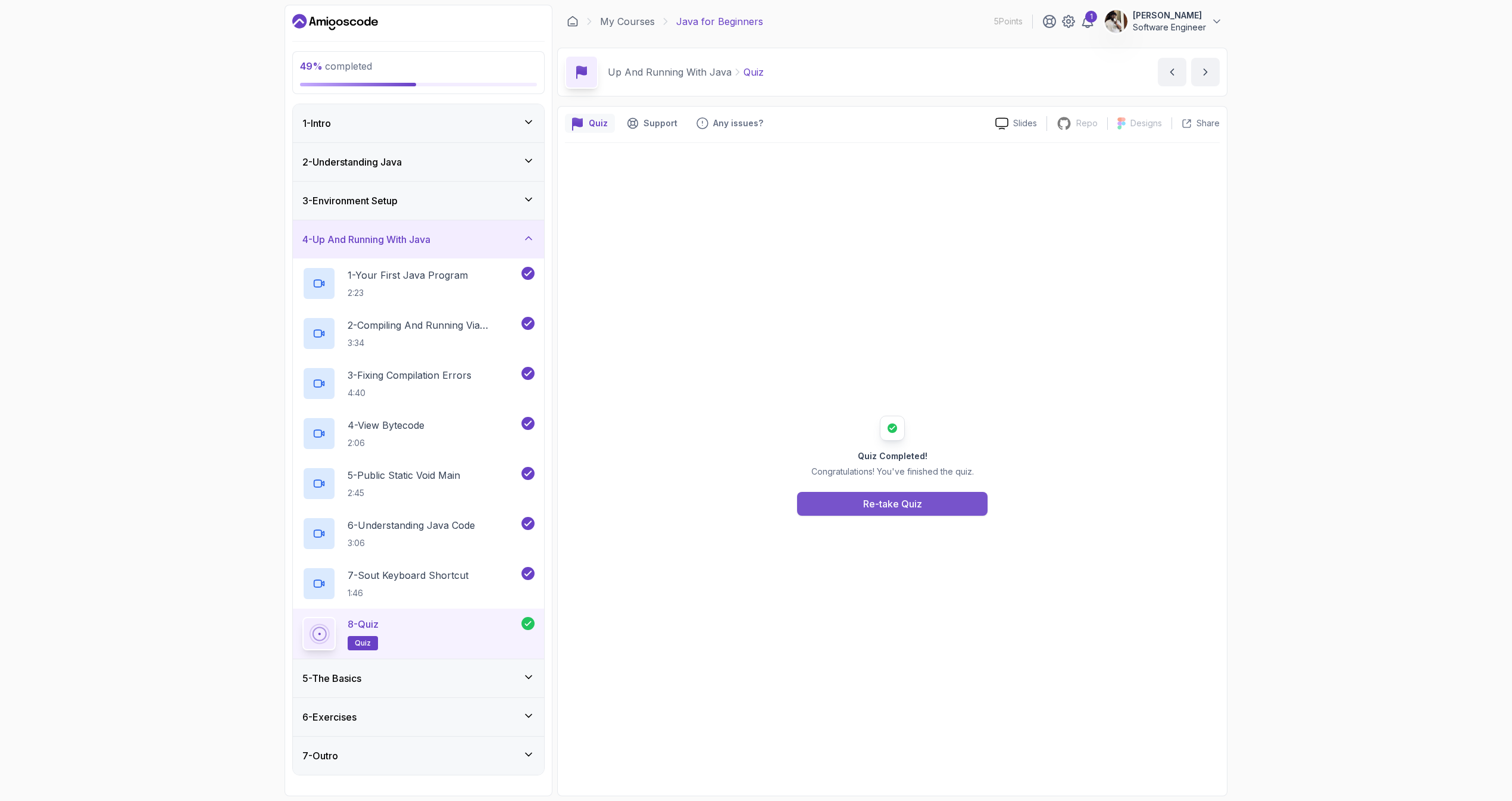
click at [866, 506] on div "Re-take Quiz" at bounding box center [893, 503] width 59 height 14
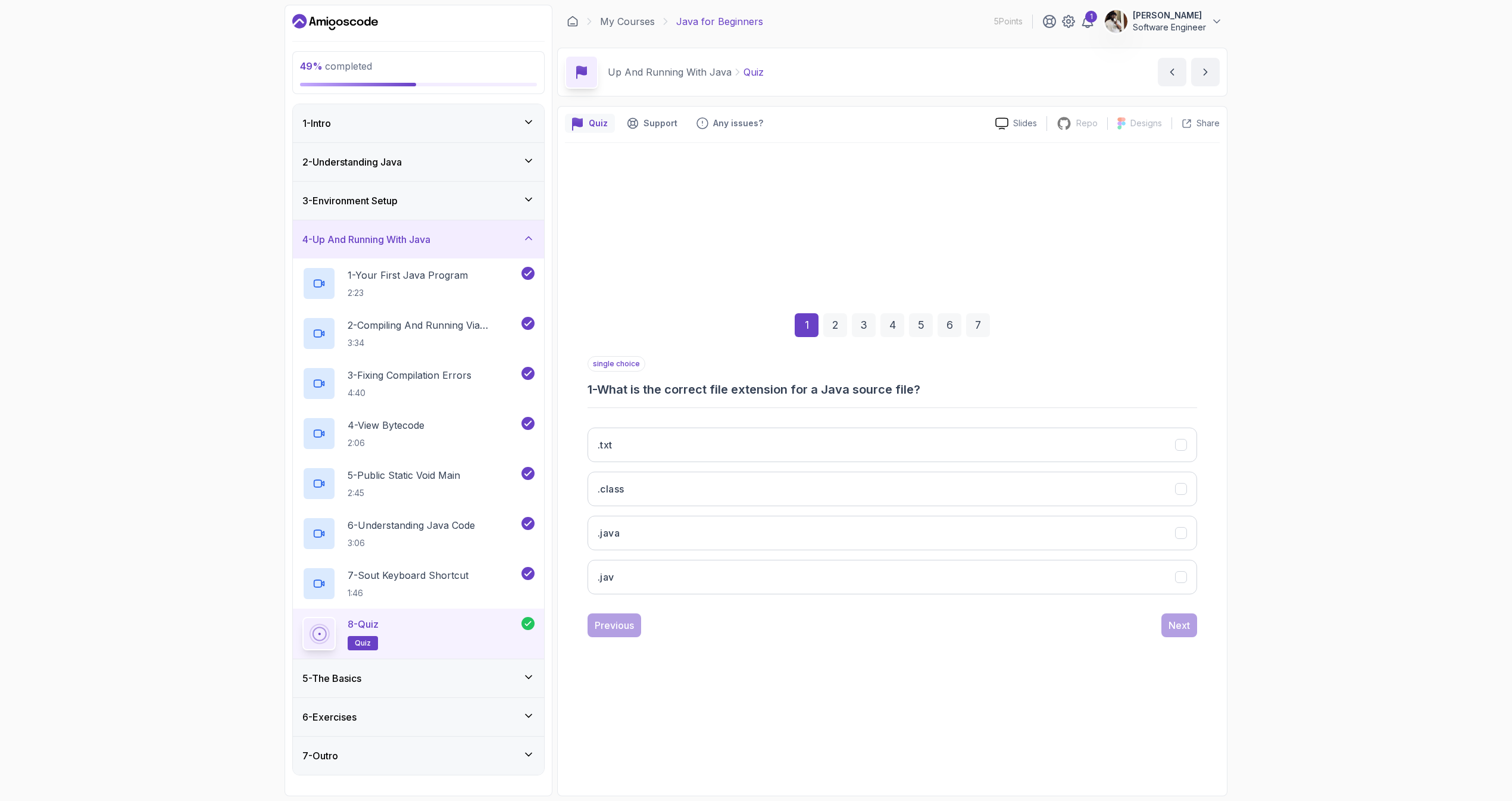
click at [860, 327] on div "3" at bounding box center [864, 325] width 24 height 24
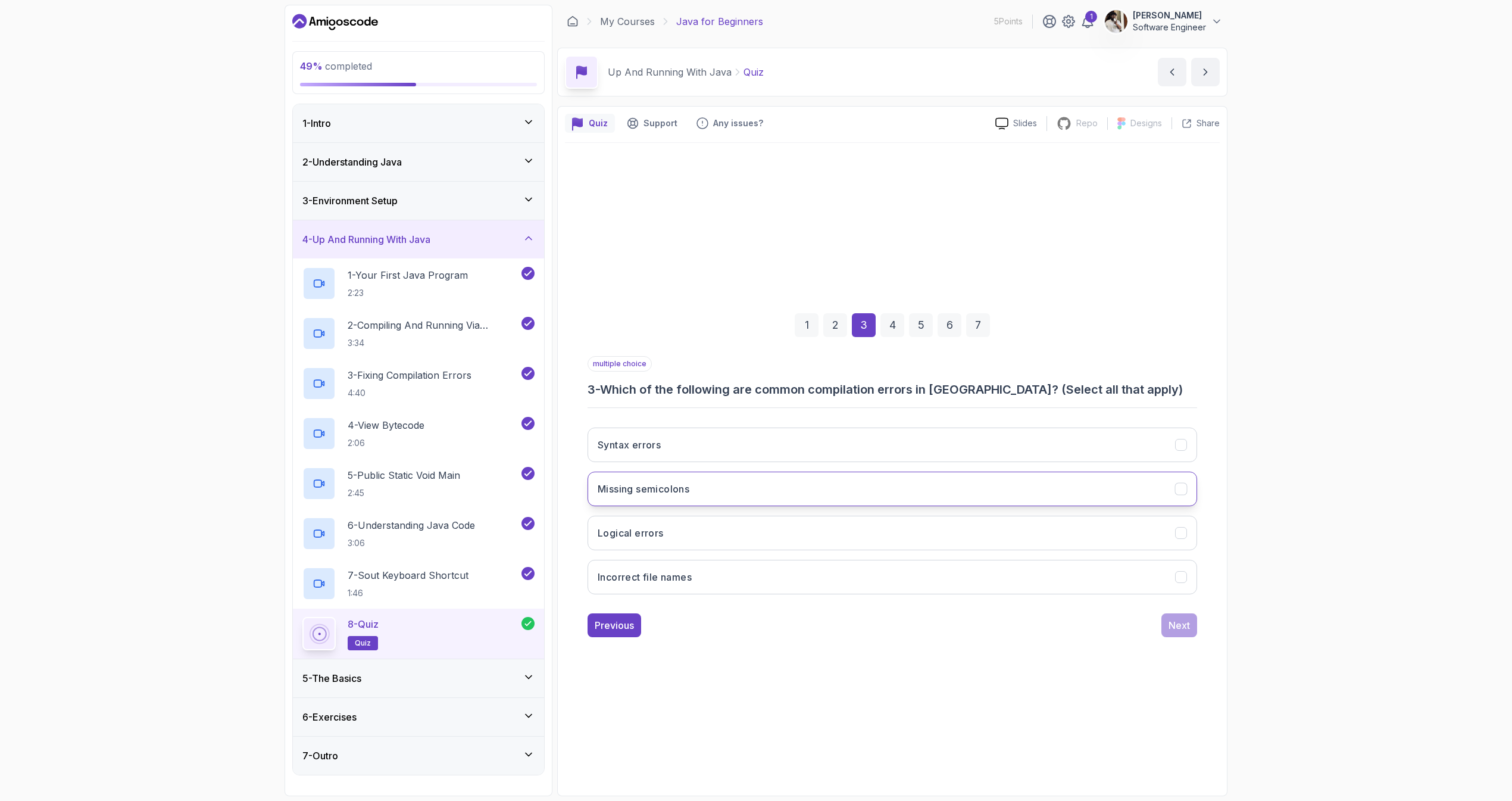
click at [691, 496] on button "Missing semicolons" at bounding box center [893, 489] width 610 height 34
click at [1190, 623] on button "Next" at bounding box center [1180, 625] width 36 height 24
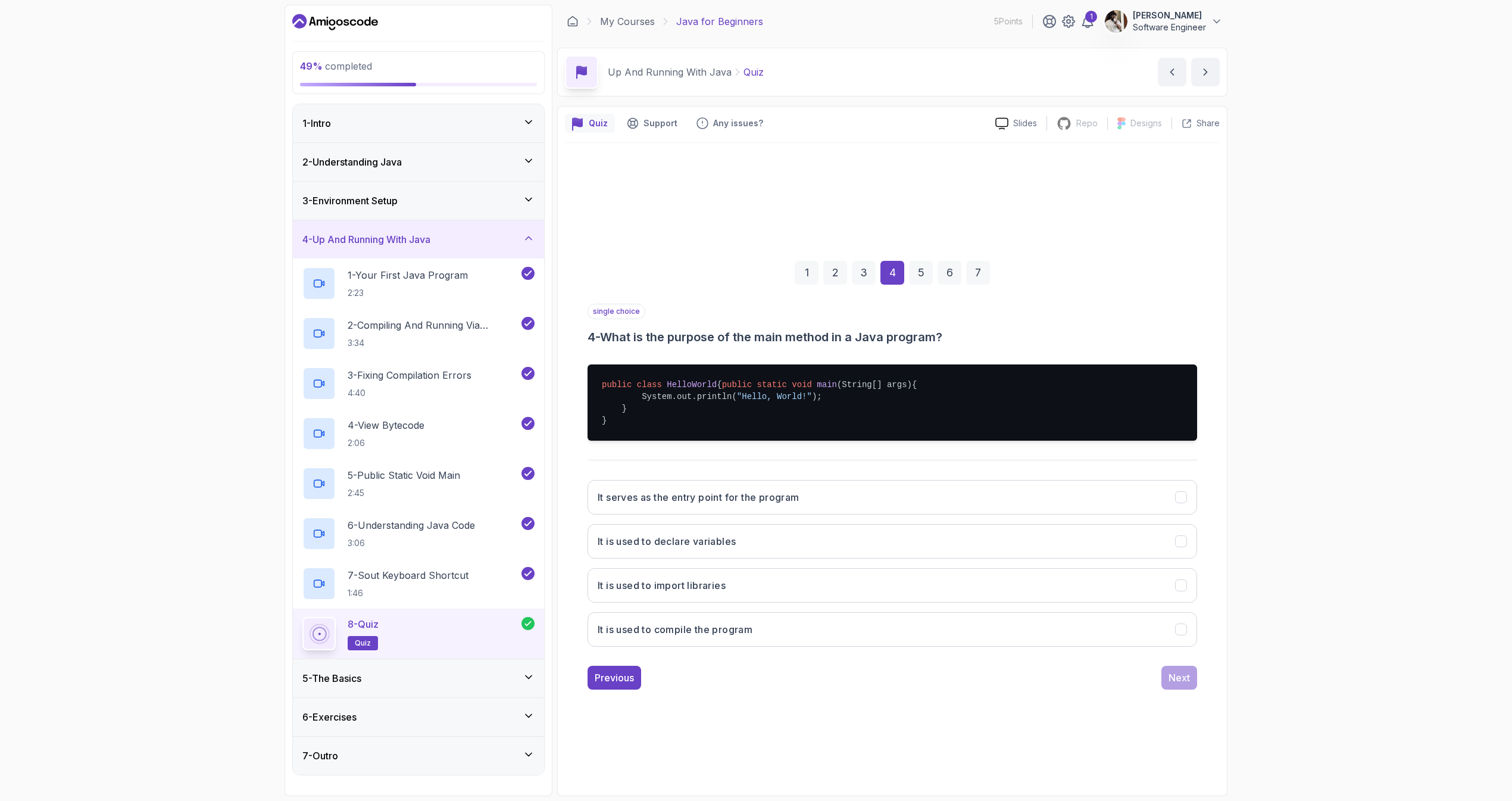
click at [486, 695] on div "5 - The Basics" at bounding box center [418, 678] width 251 height 38
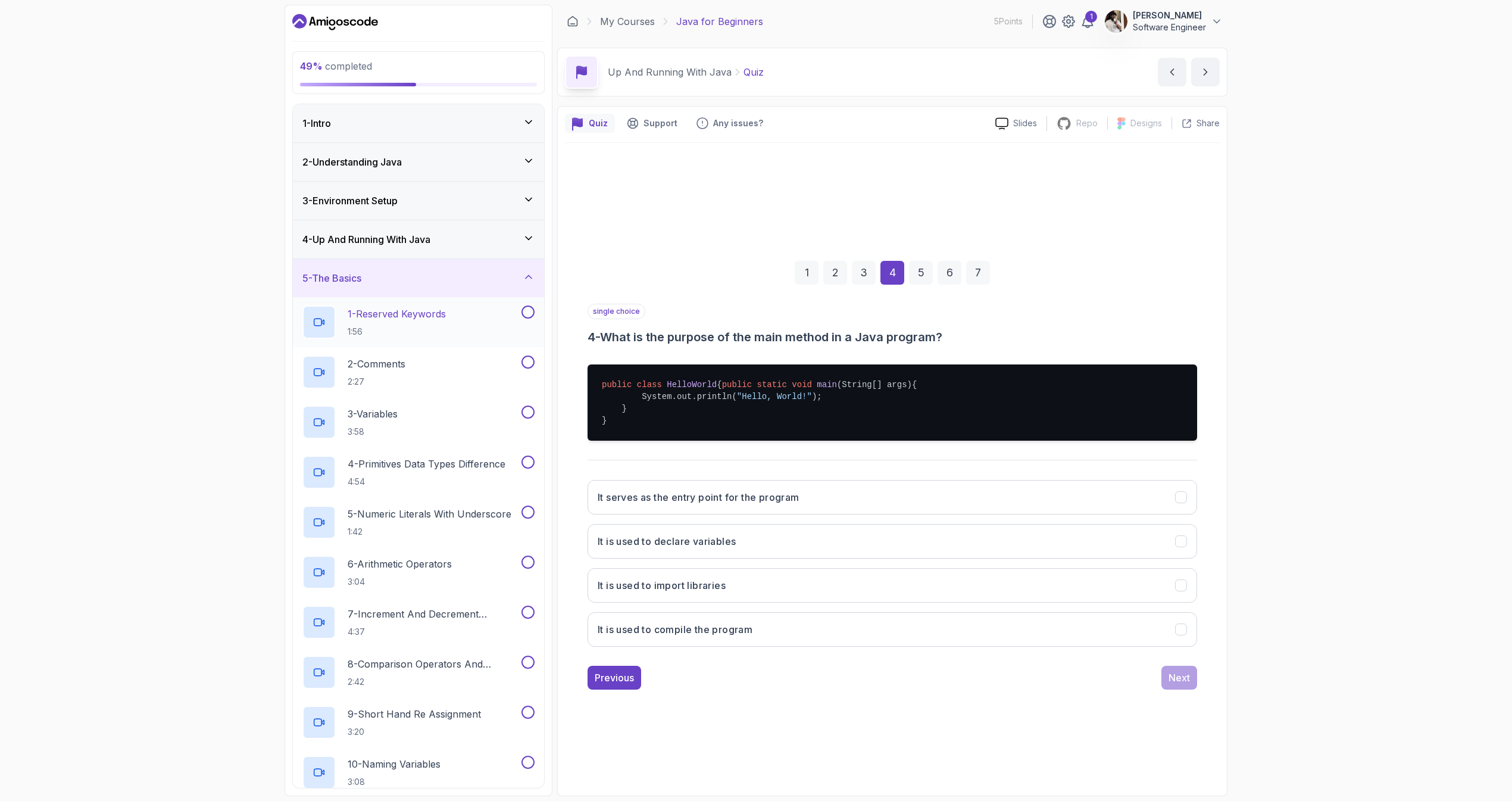
click at [431, 319] on p "1 - Reserved Keywords" at bounding box center [396, 314] width 98 height 14
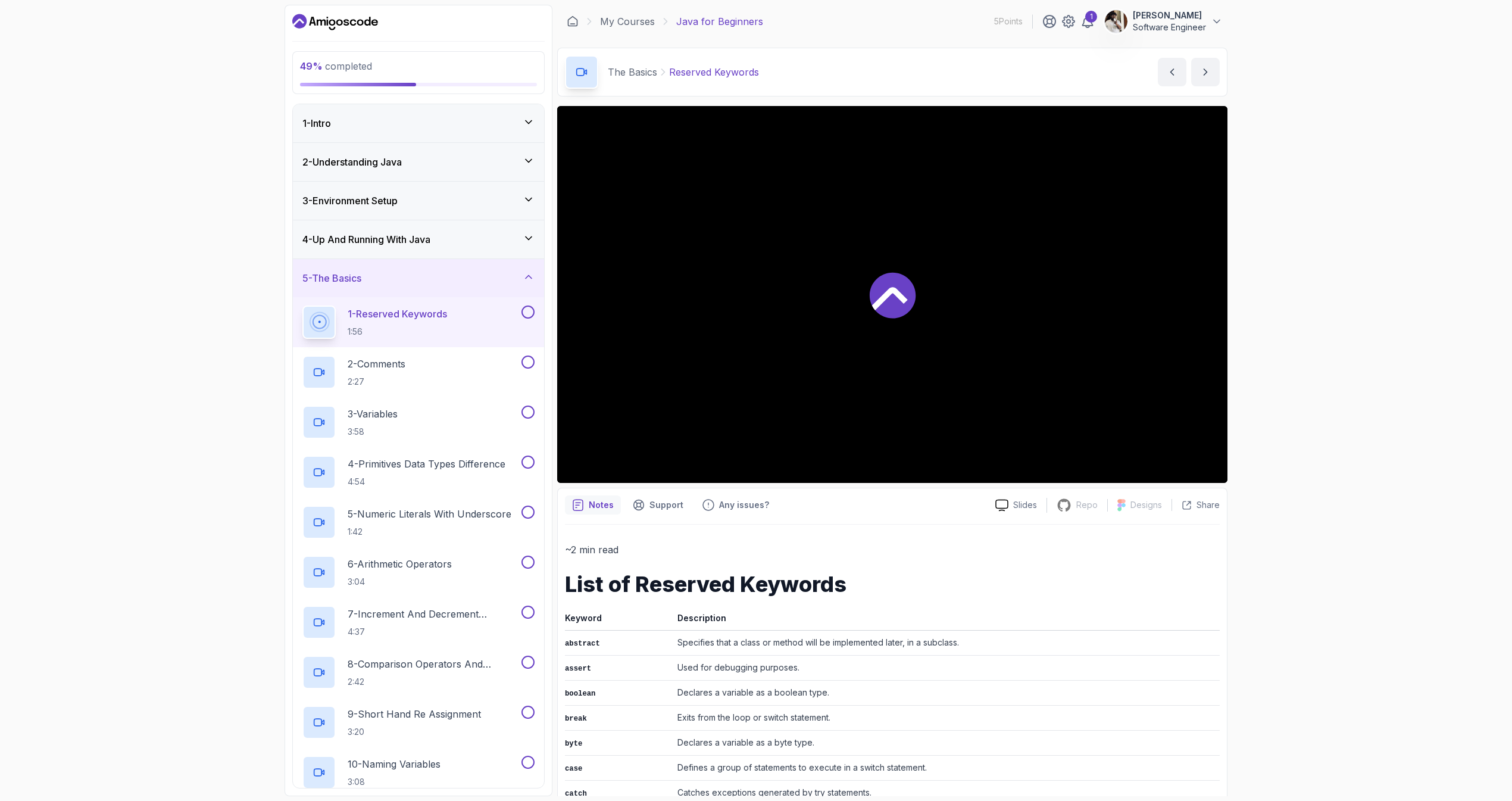
click at [430, 244] on h3 "4 - Up And Running With Java" at bounding box center [366, 239] width 128 height 14
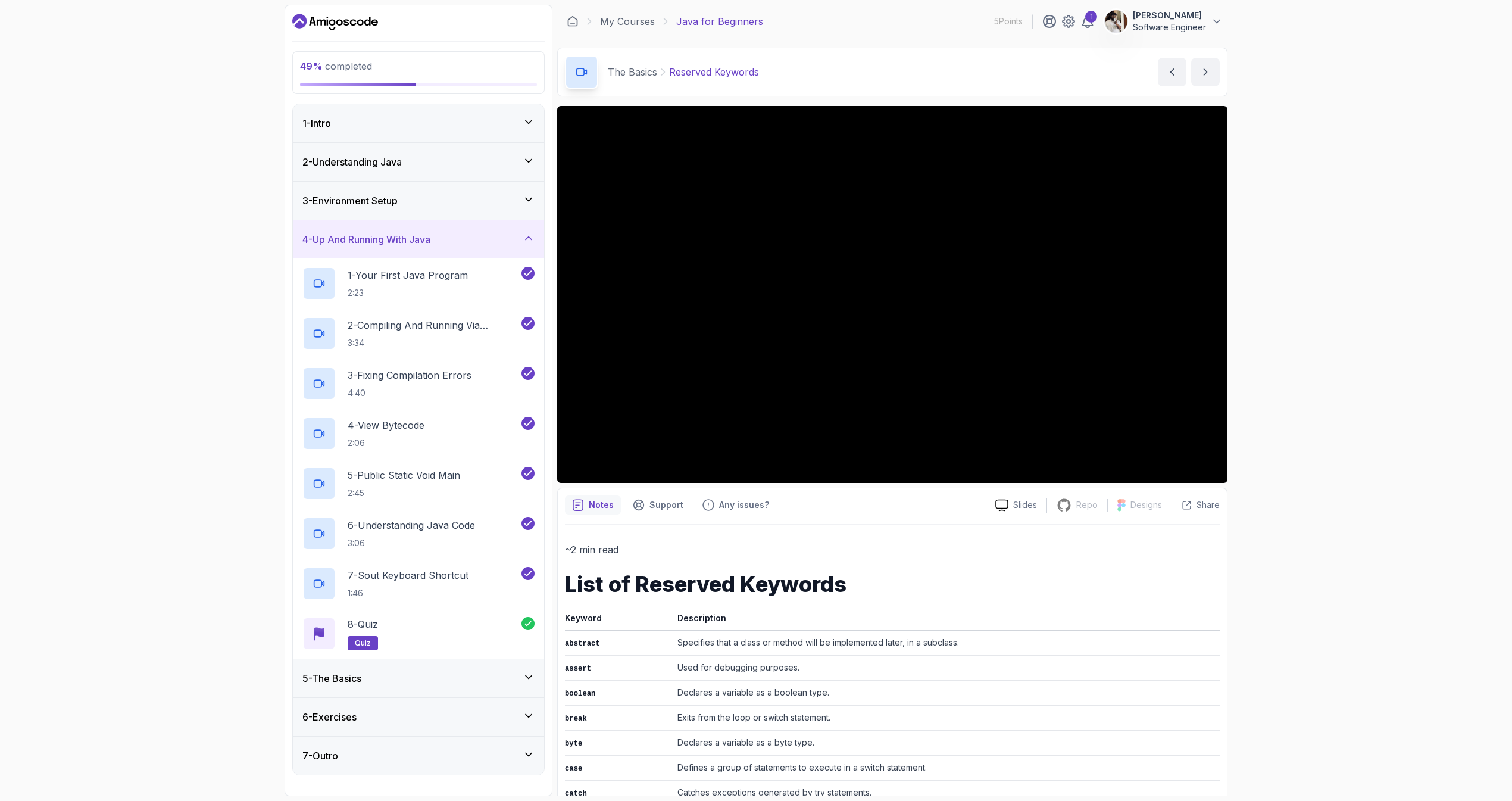
click at [488, 247] on div "4 - Up And Running With Java" at bounding box center [418, 239] width 251 height 38
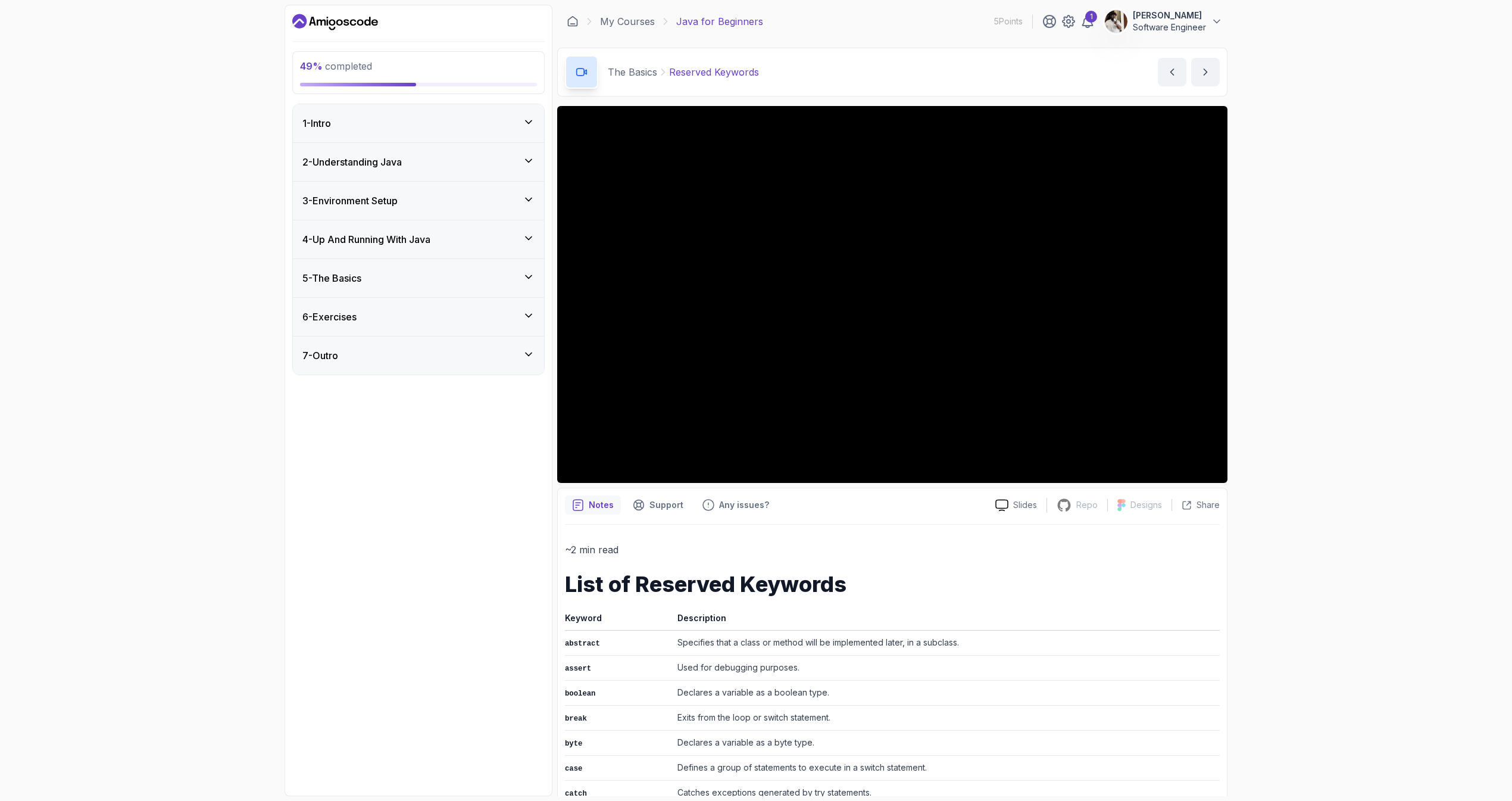
click at [456, 229] on div "4 - Up And Running With Java" at bounding box center [418, 239] width 251 height 38
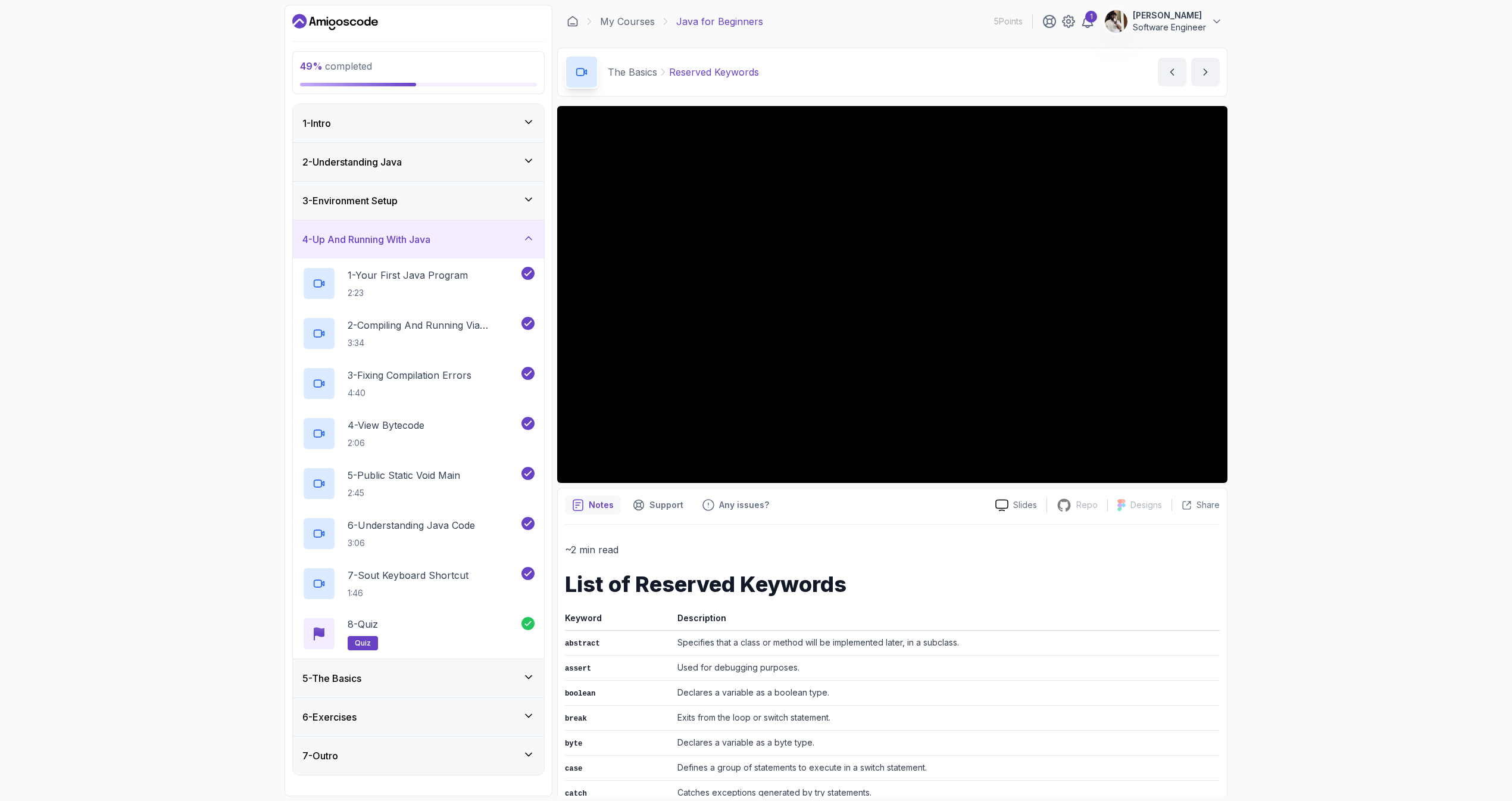
click at [496, 246] on div "4 - Up And Running With Java" at bounding box center [418, 239] width 251 height 38
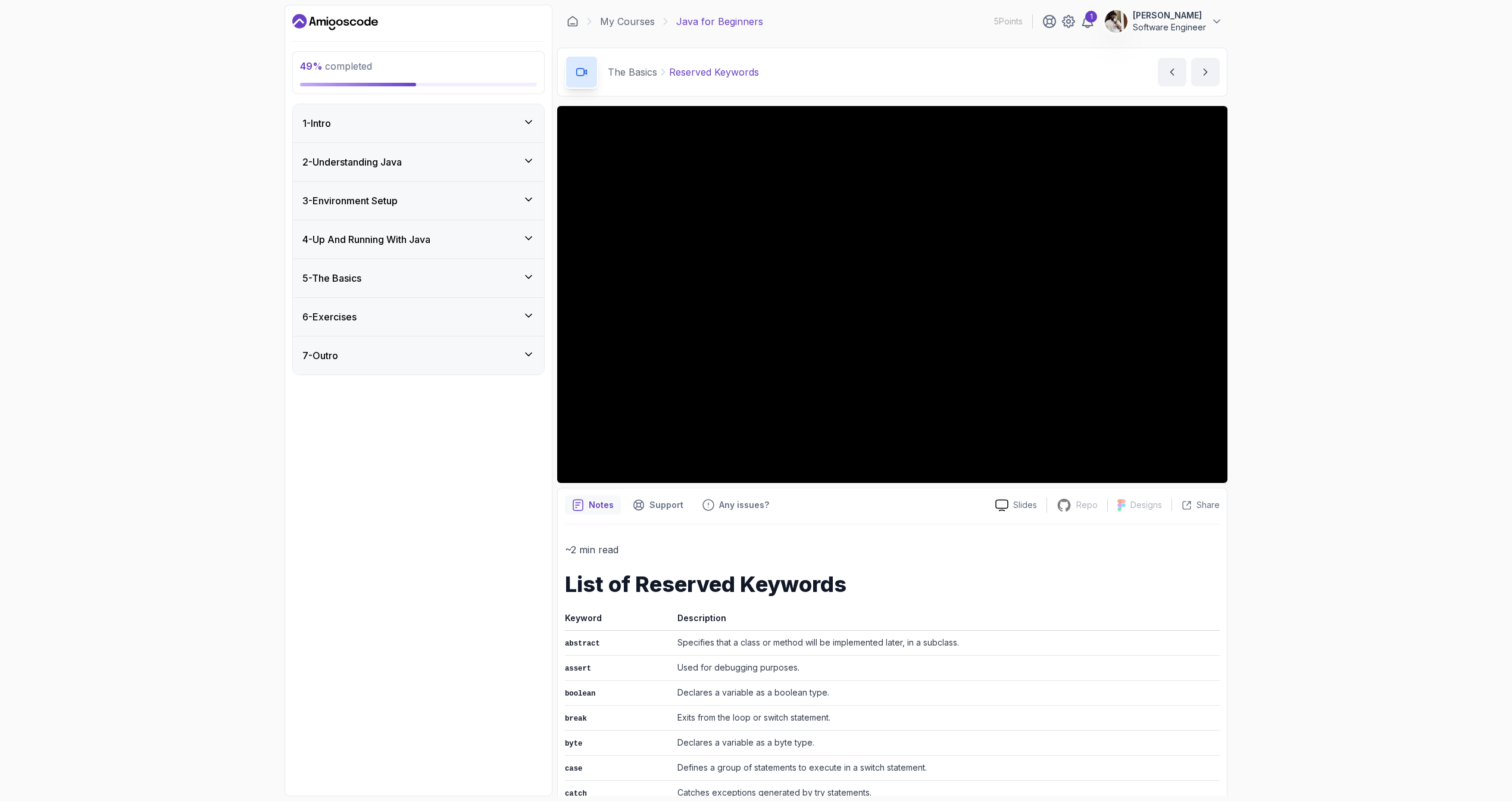
click at [488, 273] on div "5 - The Basics" at bounding box center [418, 278] width 232 height 14
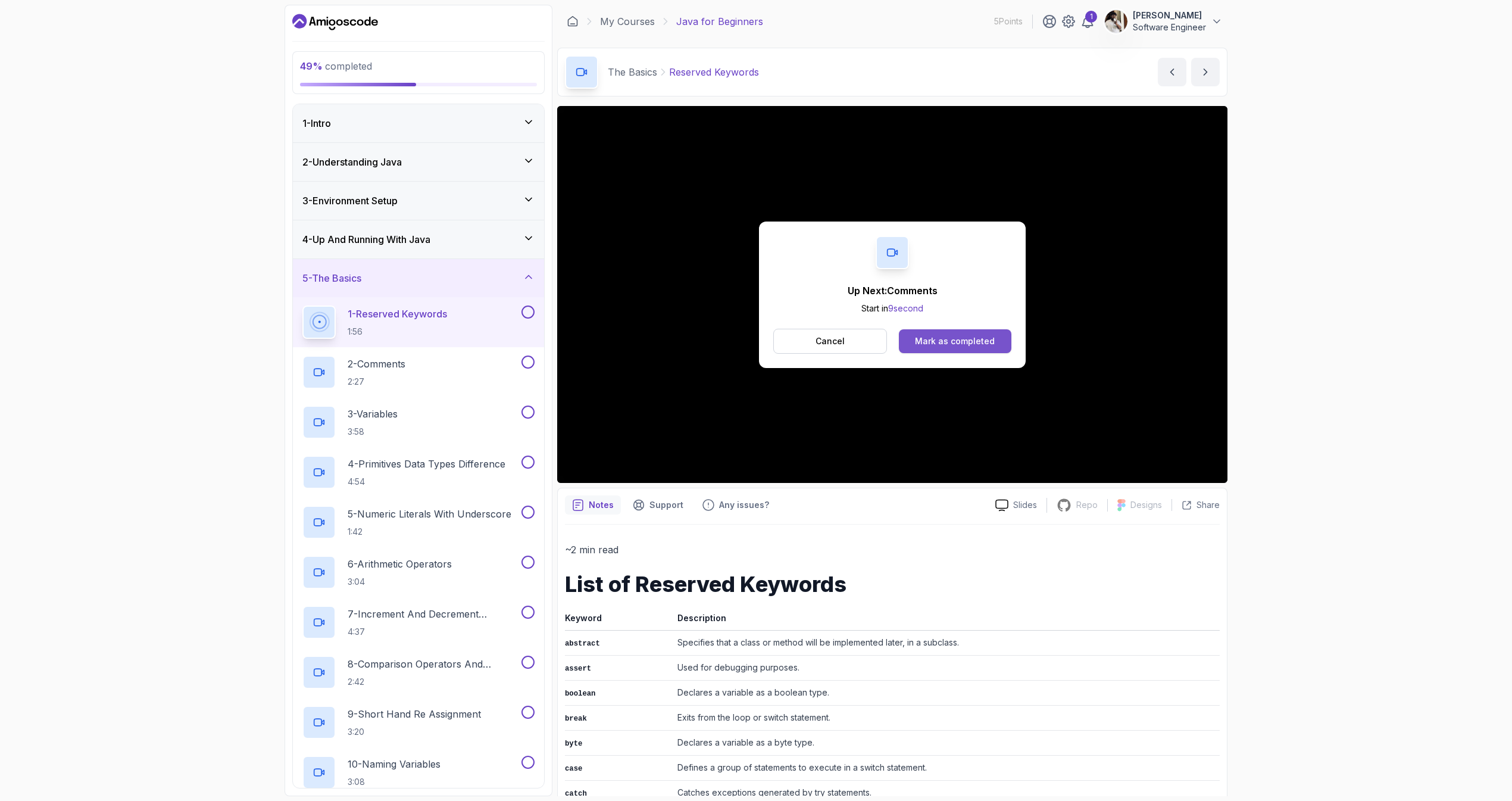
click at [946, 343] on div "Mark as completed" at bounding box center [955, 341] width 80 height 12
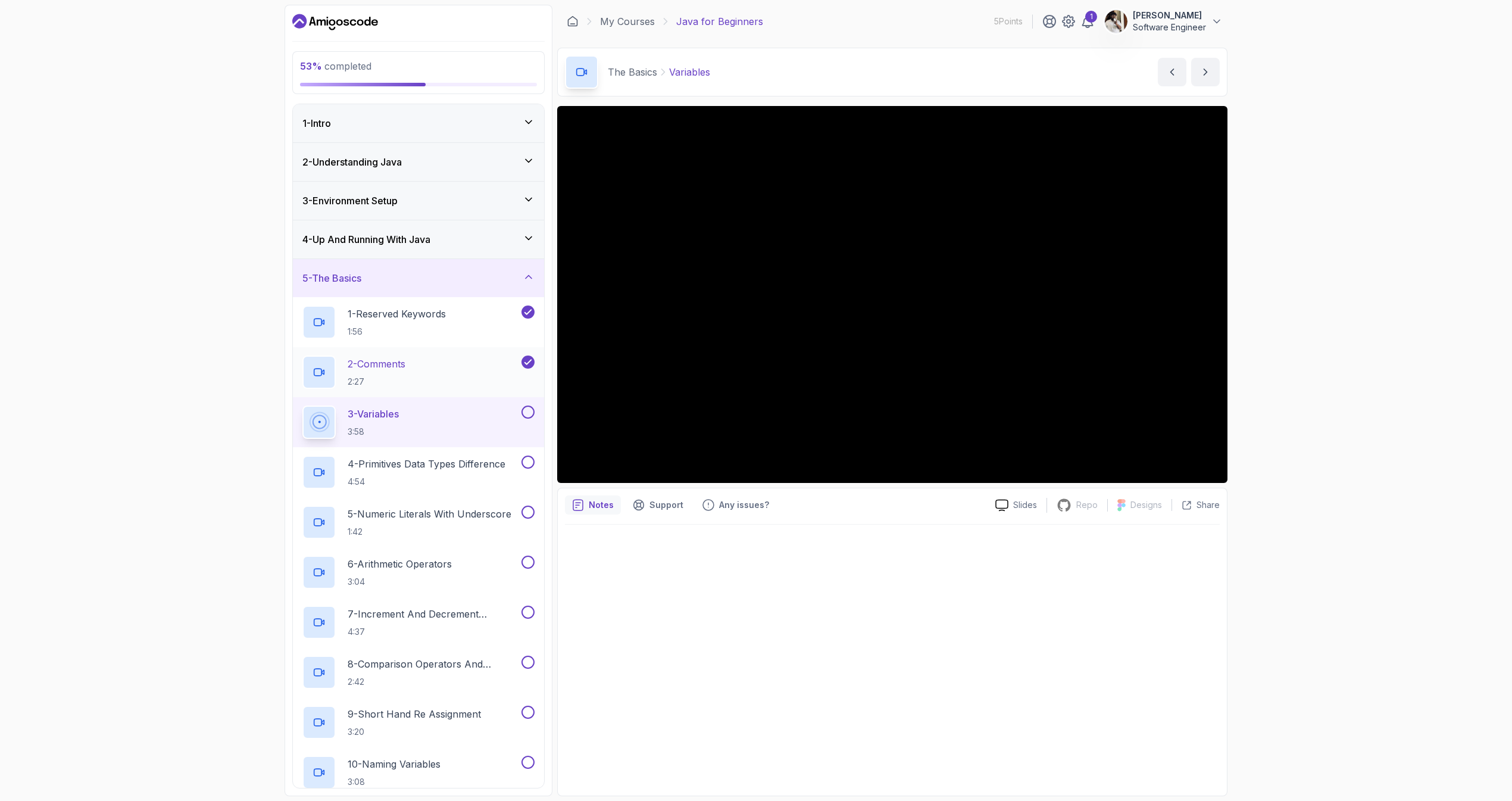
click at [435, 357] on div "2 - Comments 2:27" at bounding box center [410, 372] width 217 height 33
click at [830, 557] on div at bounding box center [893, 656] width 655 height 264
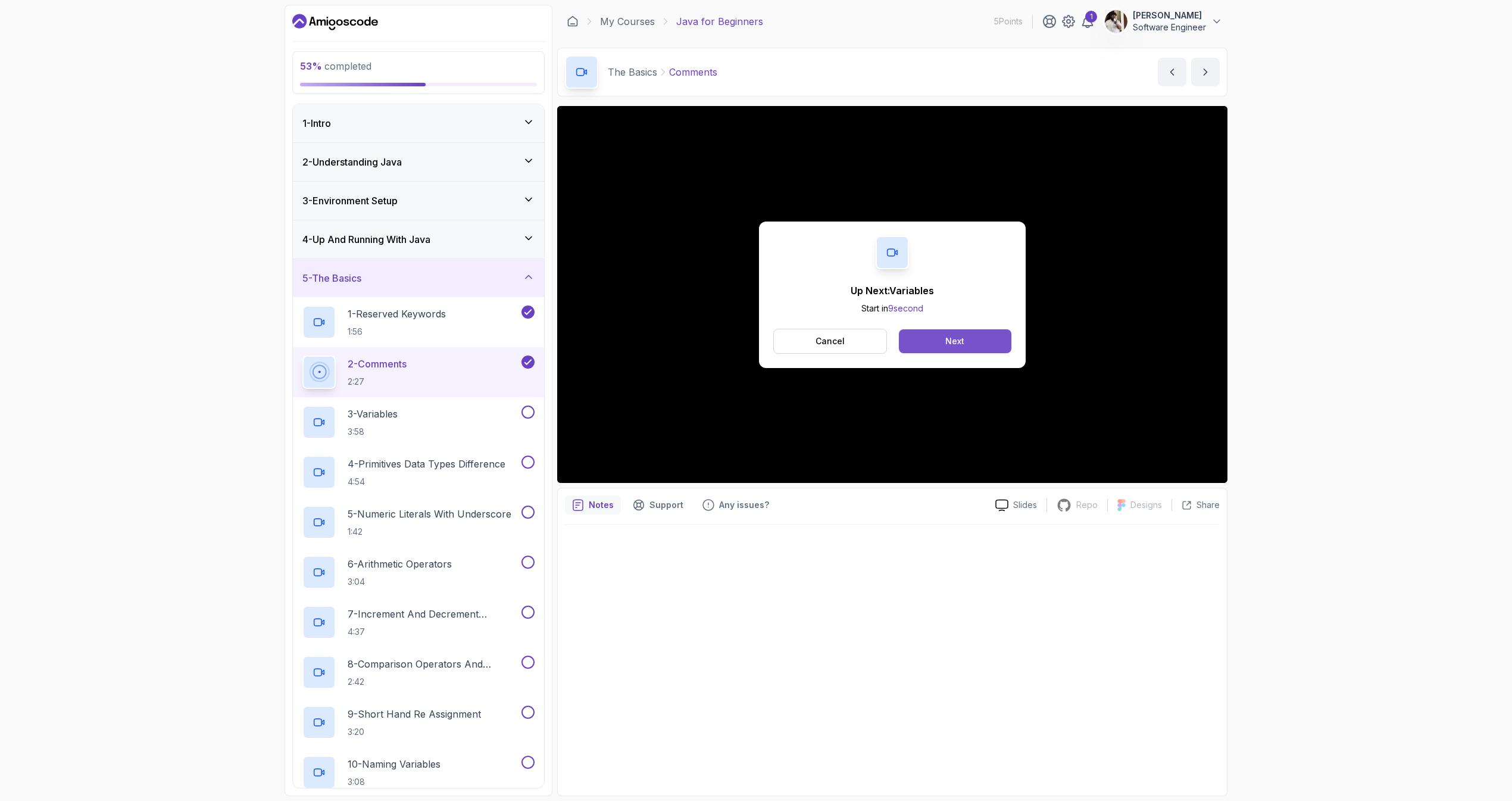
click at [929, 334] on button "Next" at bounding box center [955, 341] width 113 height 24
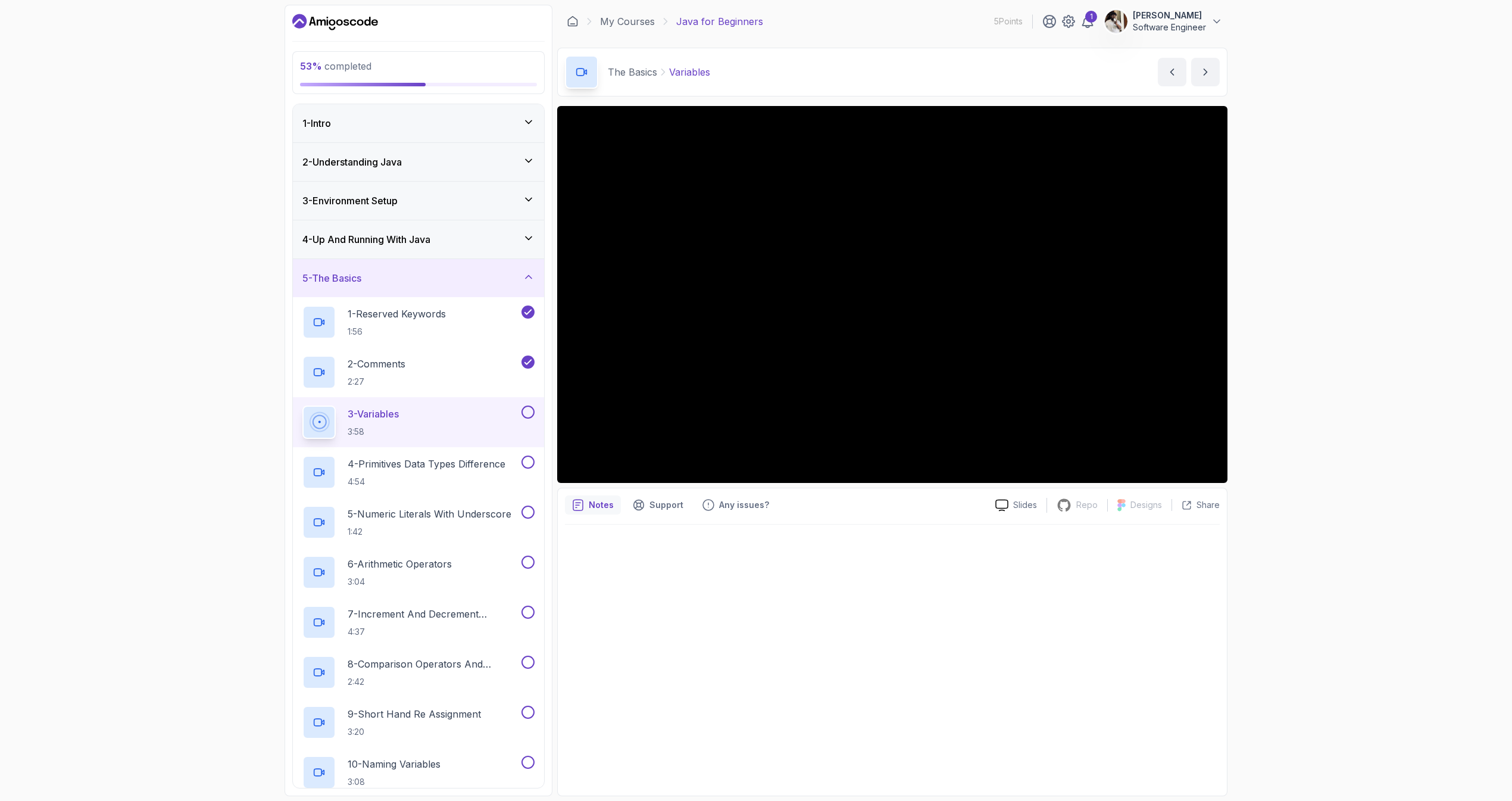
click at [814, 551] on div at bounding box center [893, 656] width 655 height 264
click at [774, 543] on div at bounding box center [893, 656] width 655 height 264
click at [796, 547] on div at bounding box center [893, 656] width 655 height 264
click at [894, 531] on div at bounding box center [893, 656] width 655 height 264
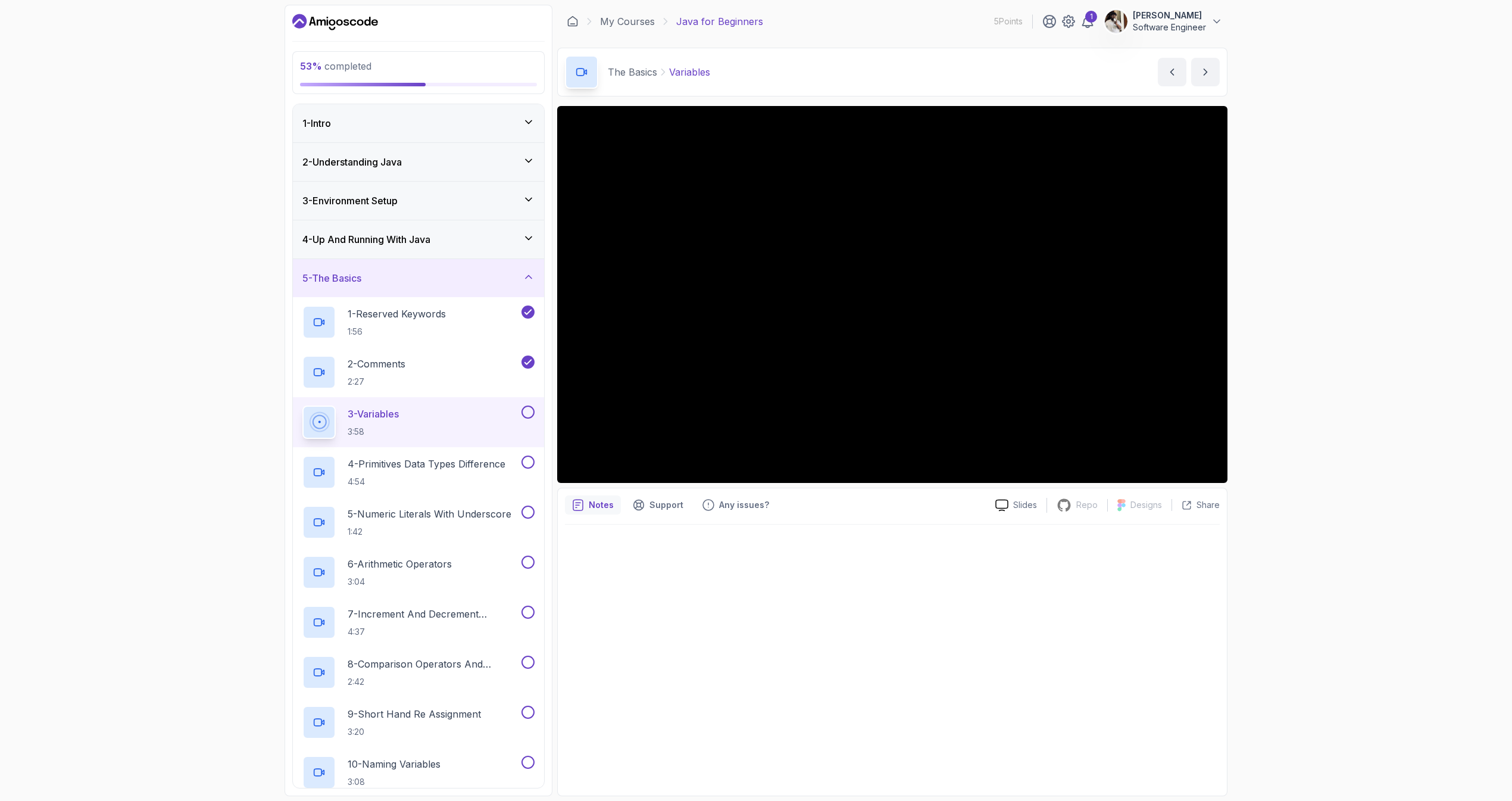
drag, startPoint x: 872, startPoint y: 542, endPoint x: 843, endPoint y: 530, distance: 31.4
click at [843, 530] on div at bounding box center [893, 656] width 655 height 264
drag, startPoint x: 769, startPoint y: 491, endPoint x: 910, endPoint y: 491, distance: 141.0
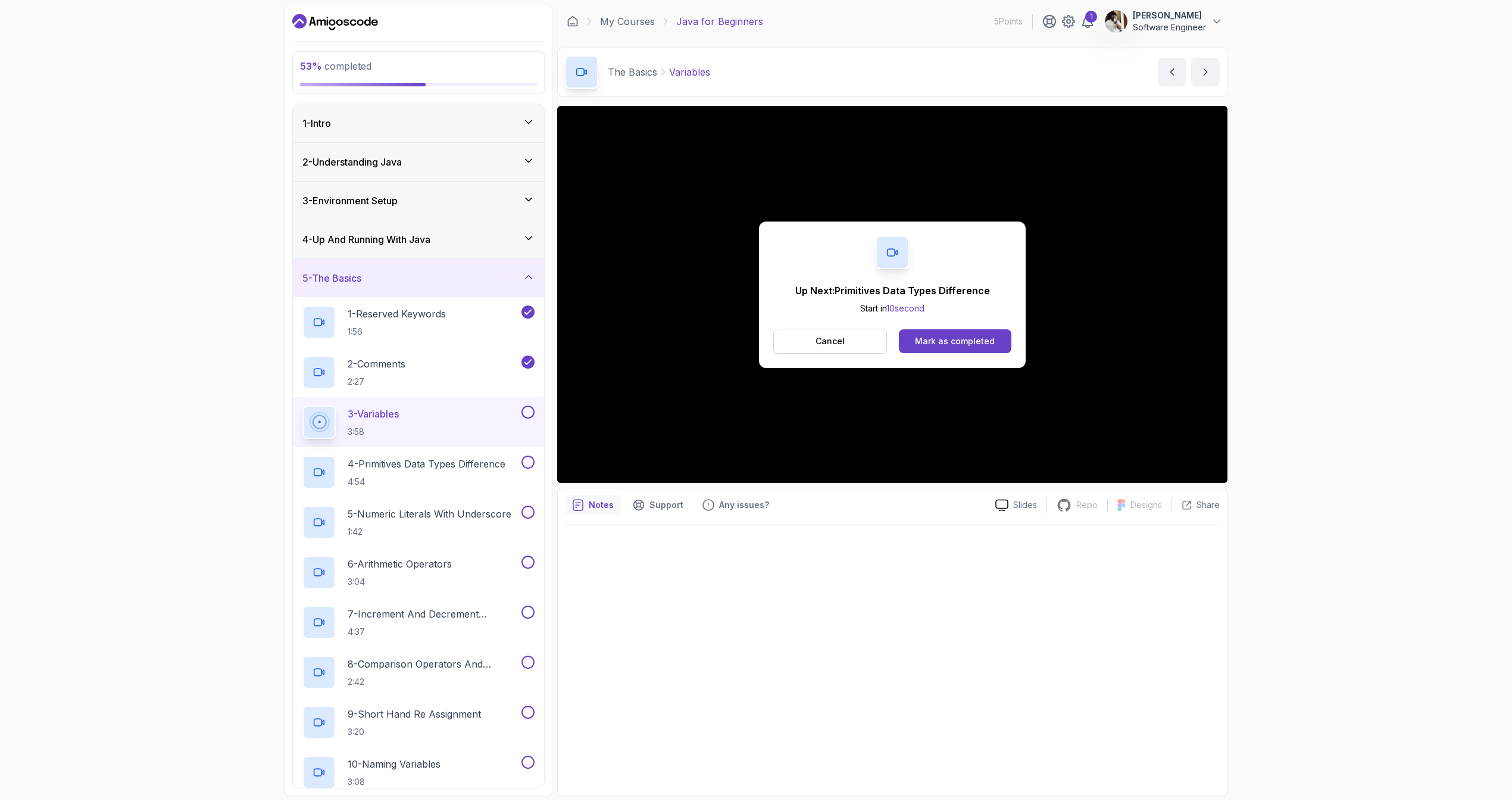
drag, startPoint x: 867, startPoint y: 502, endPoint x: 851, endPoint y: 475, distance: 31.4
click at [928, 389] on div "Up Next: Primitives Data Types Difference Start in 10 second Cancel Mark as com…" at bounding box center [893, 295] width 670 height 377
click at [969, 344] on div "Mark as completed" at bounding box center [955, 341] width 80 height 12
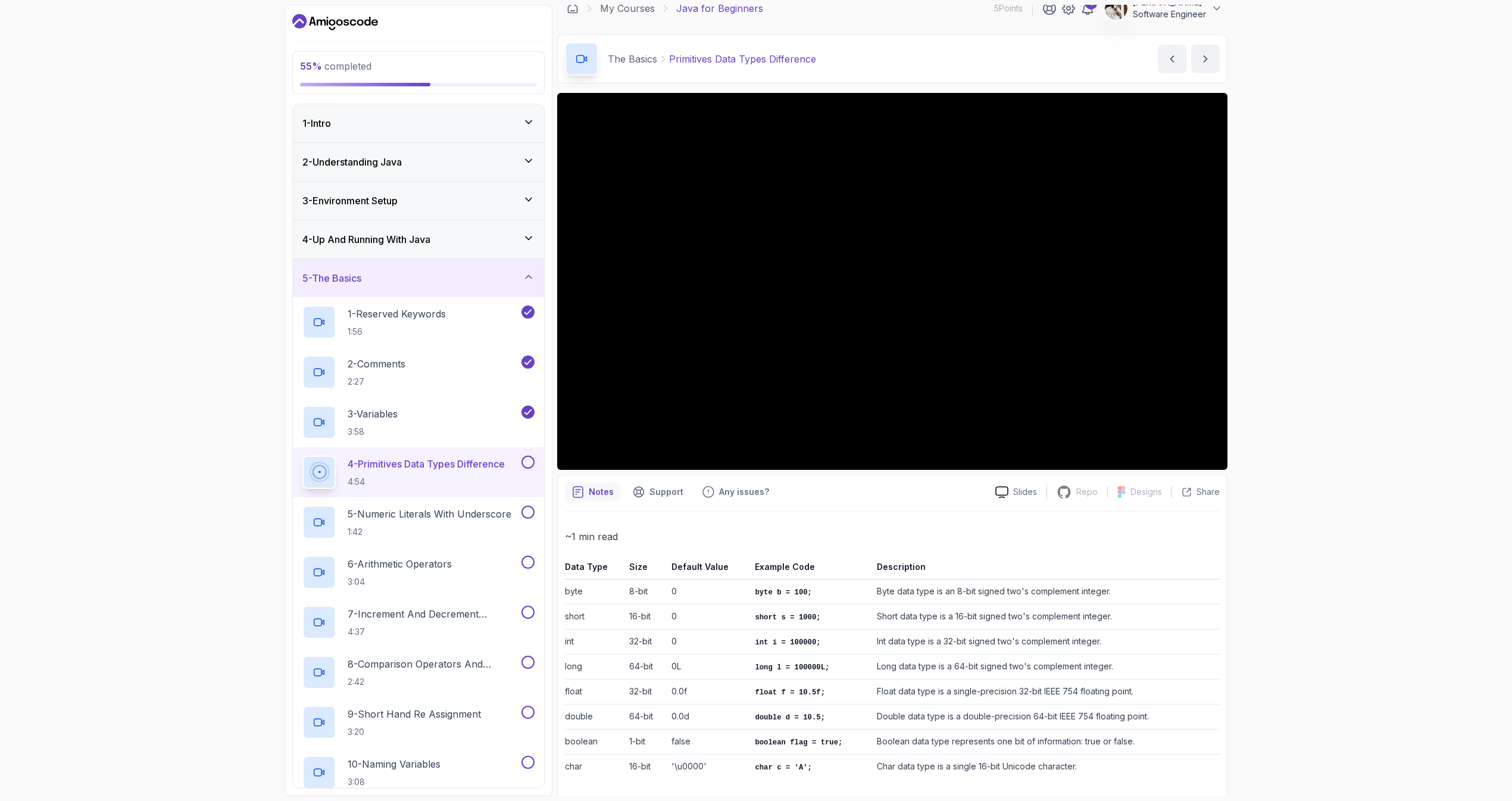
scroll to position [15, 0]
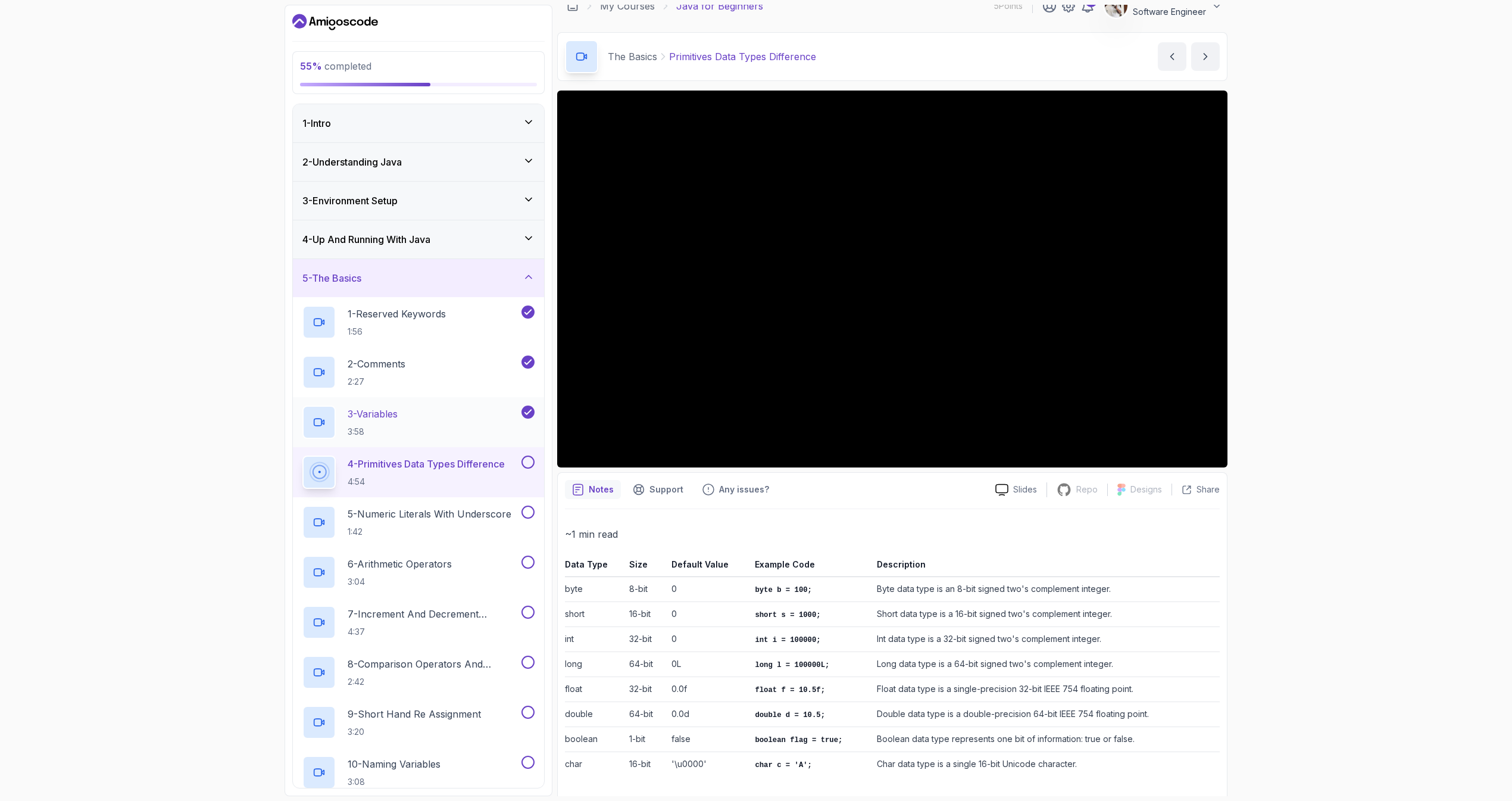
click at [434, 430] on div "3 - Variables 3:58" at bounding box center [410, 422] width 217 height 33
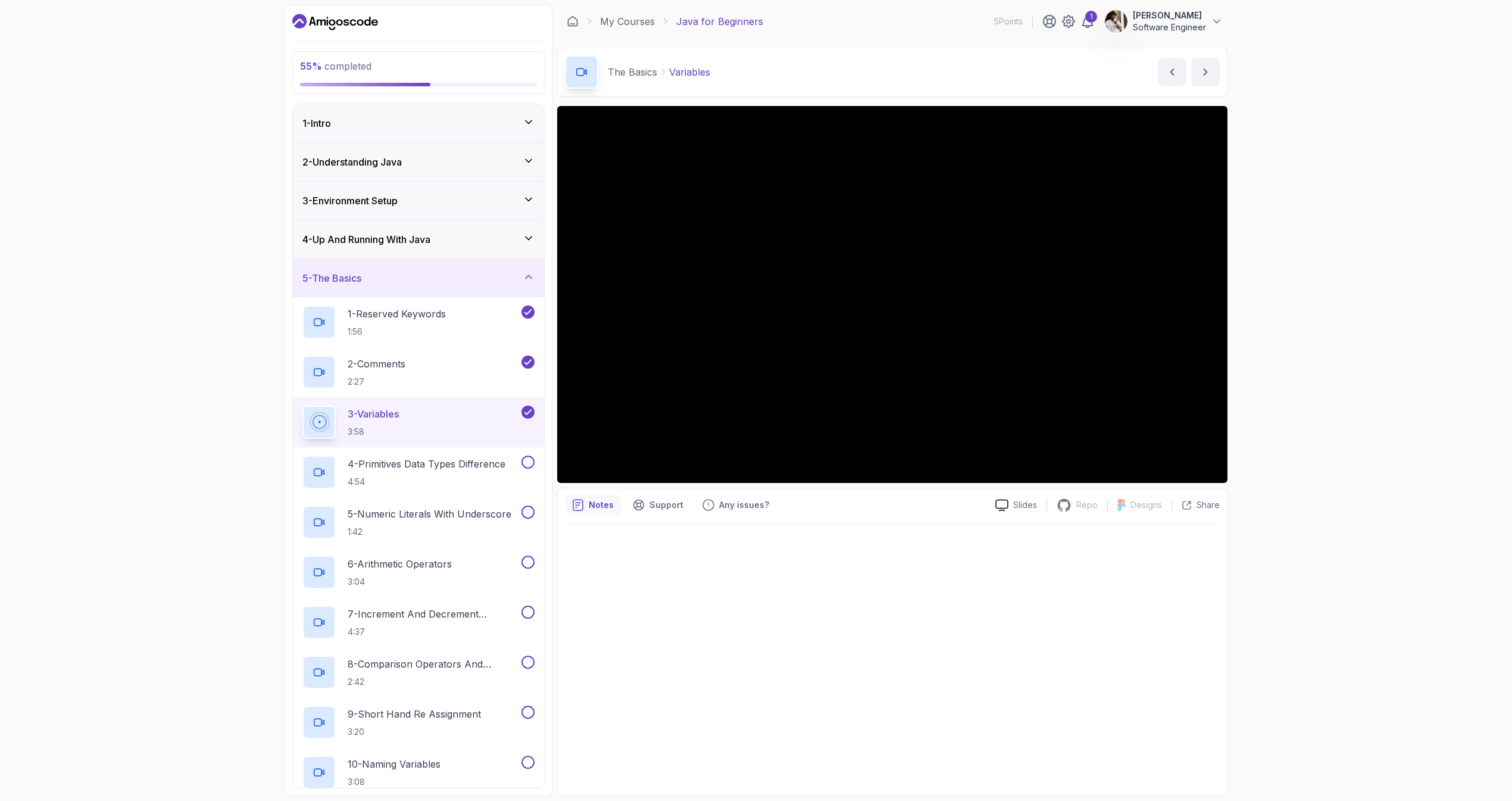
click at [592, 506] on p "Notes" at bounding box center [601, 504] width 25 height 12
click at [656, 600] on div at bounding box center [893, 656] width 655 height 264
click at [417, 466] on p "4 - Primitives Data Types Difference" at bounding box center [426, 464] width 158 height 14
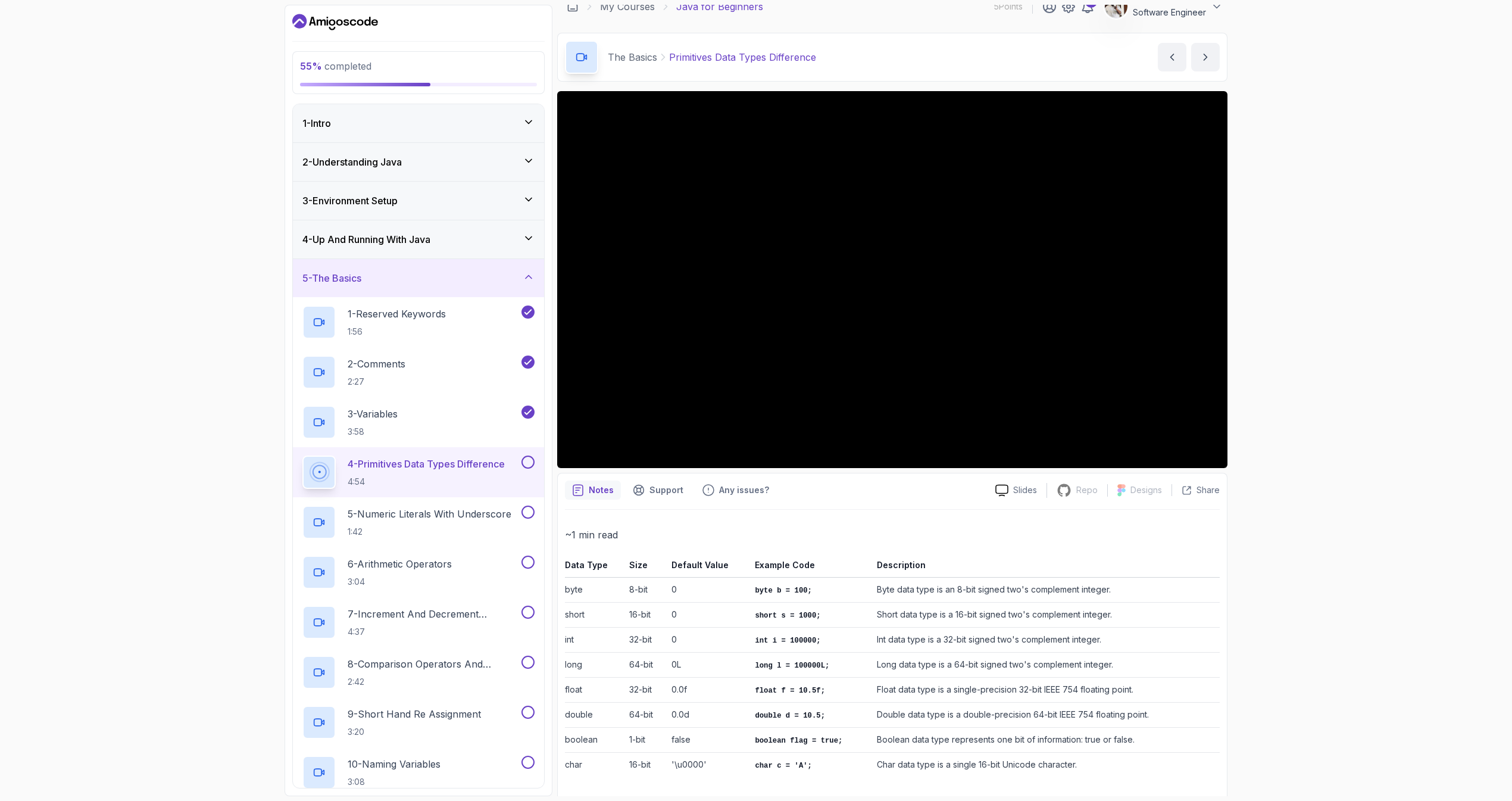
scroll to position [15, 0]
